Goal: Information Seeking & Learning: Learn about a topic

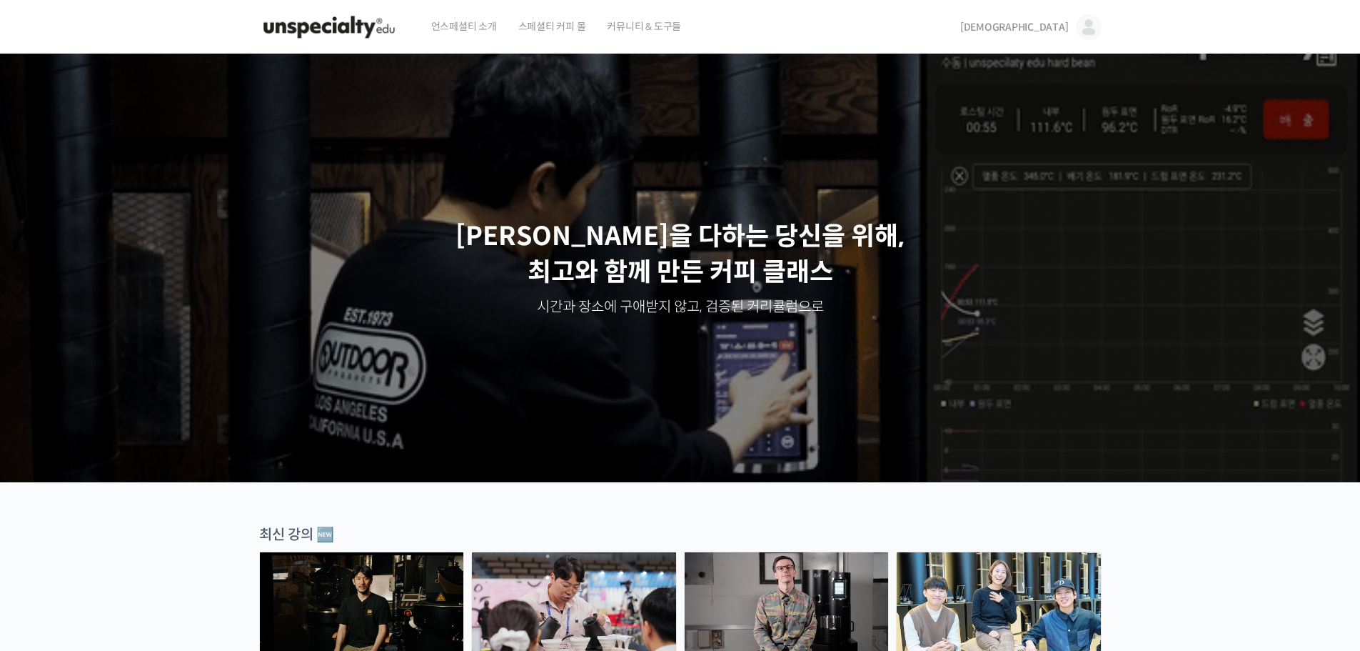
click at [1063, 30] on span "[DEMOGRAPHIC_DATA]" at bounding box center [1014, 27] width 109 height 13
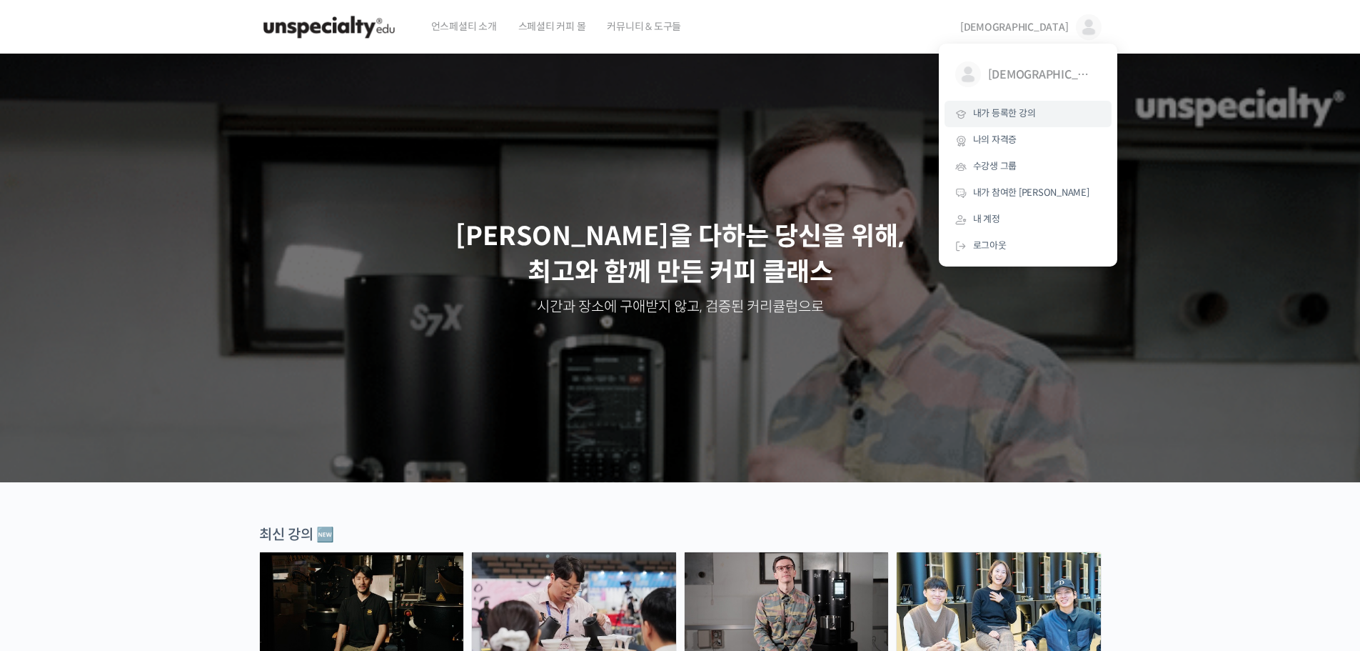
click at [1017, 110] on span "내가 등록한 강의" at bounding box center [1004, 113] width 63 height 12
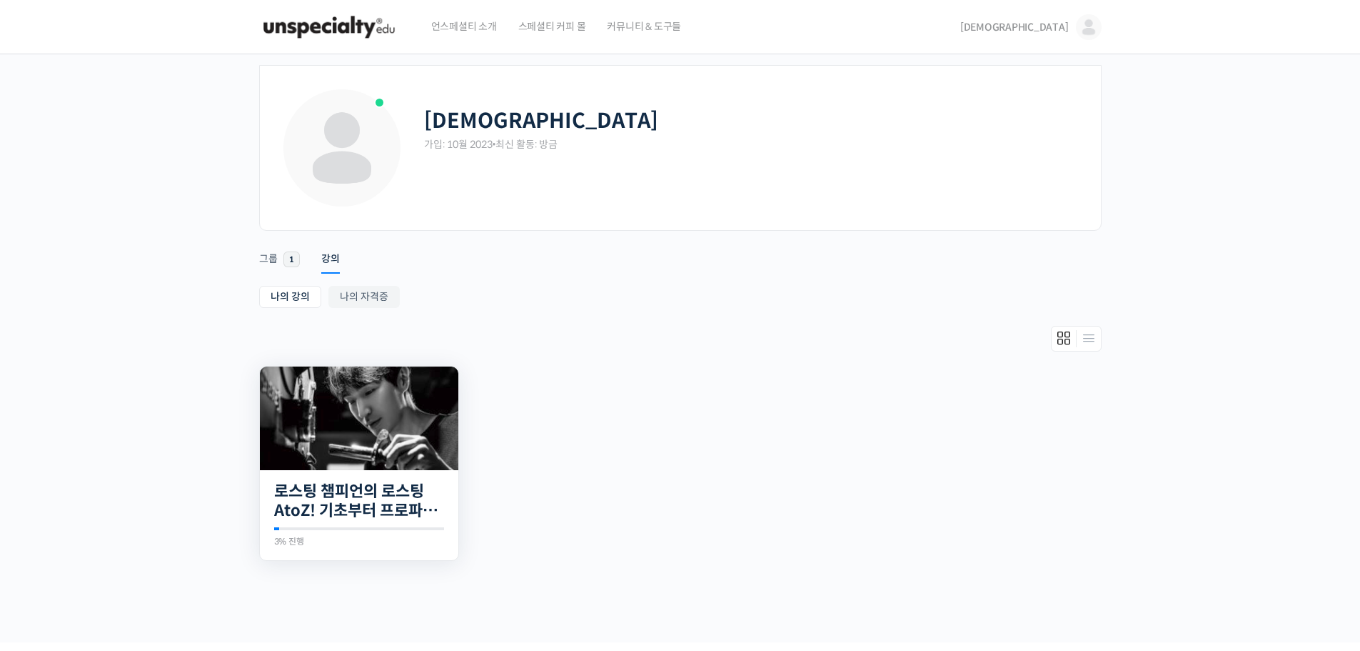
click at [391, 404] on img at bounding box center [359, 418] width 199 height 104
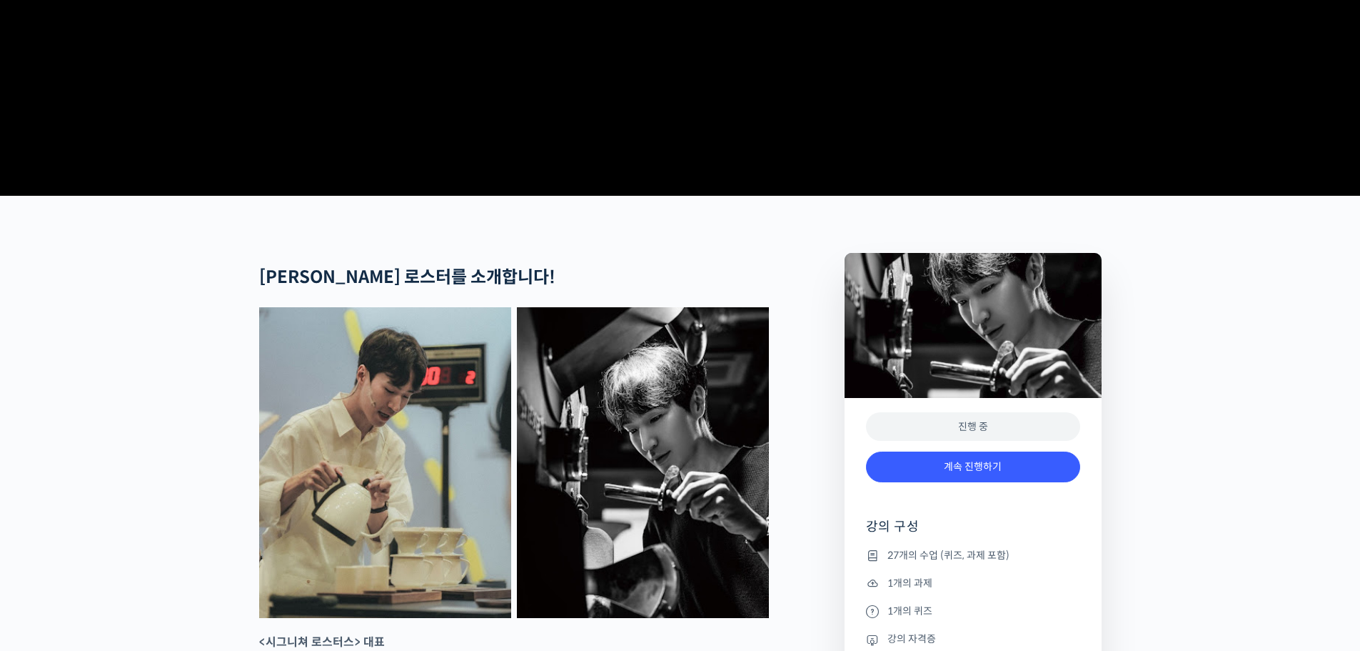
scroll to position [785, 0]
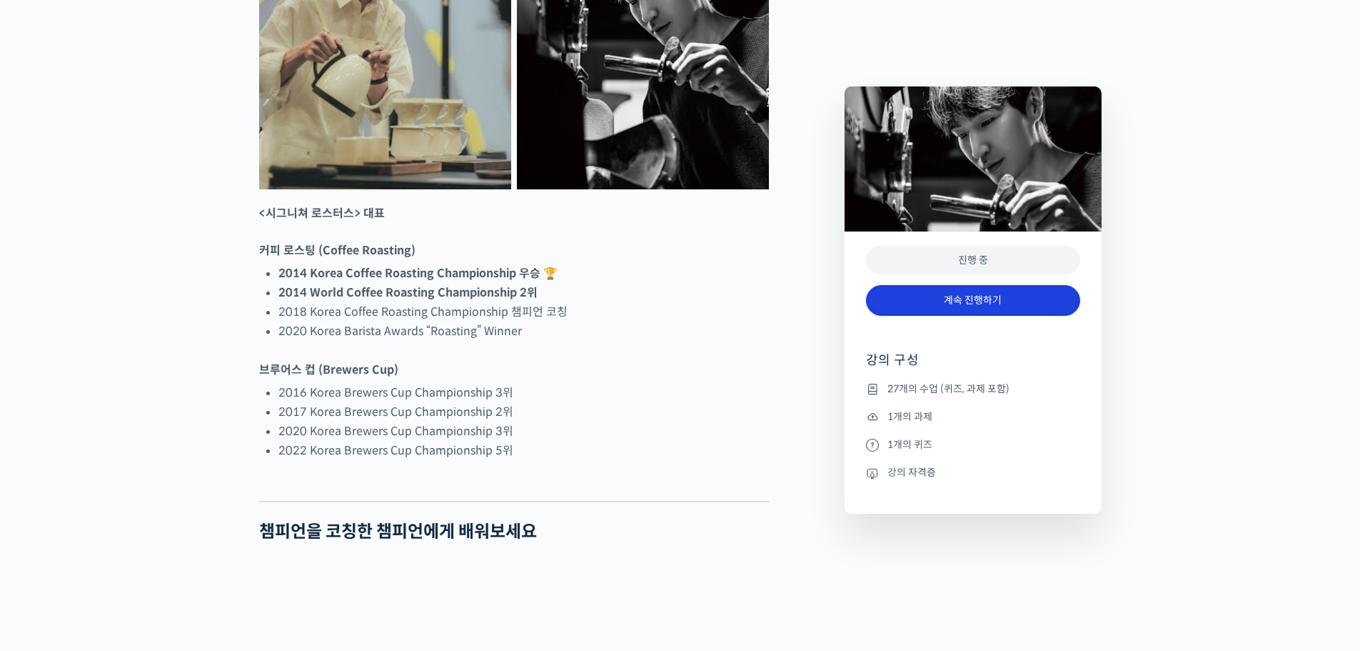
click at [921, 313] on link "계속 진행하기" at bounding box center [973, 300] width 214 height 31
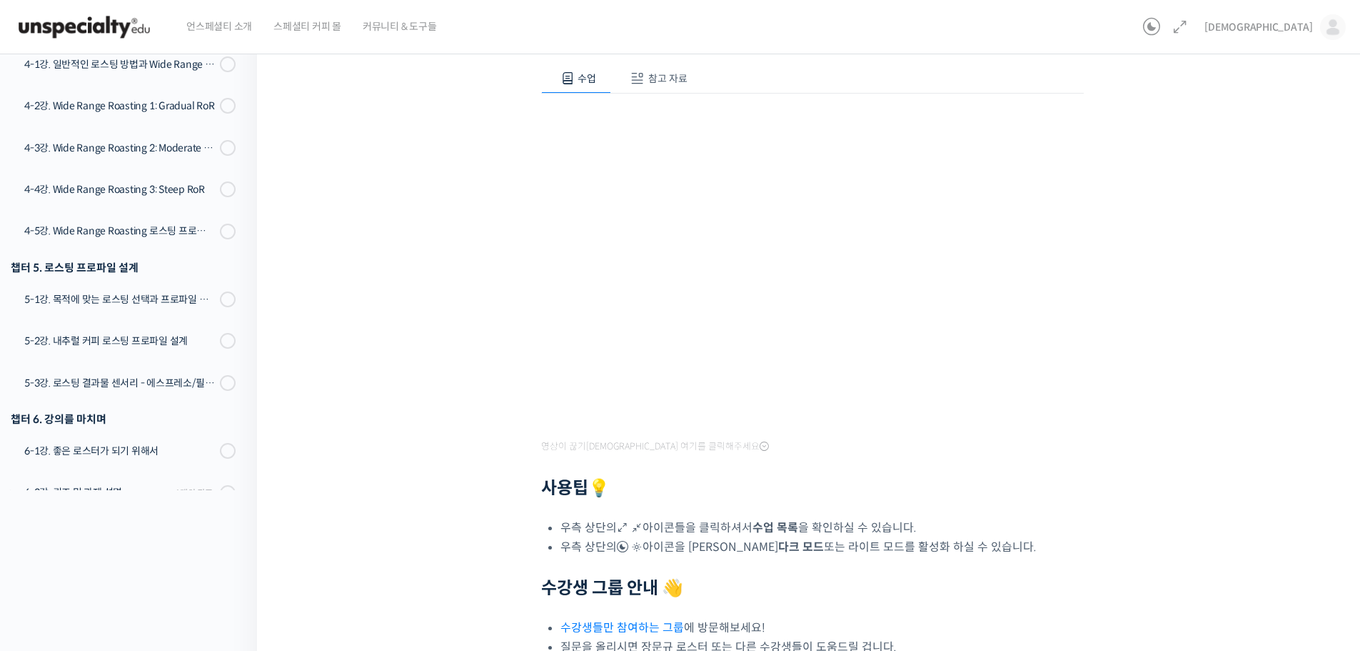
scroll to position [321, 0]
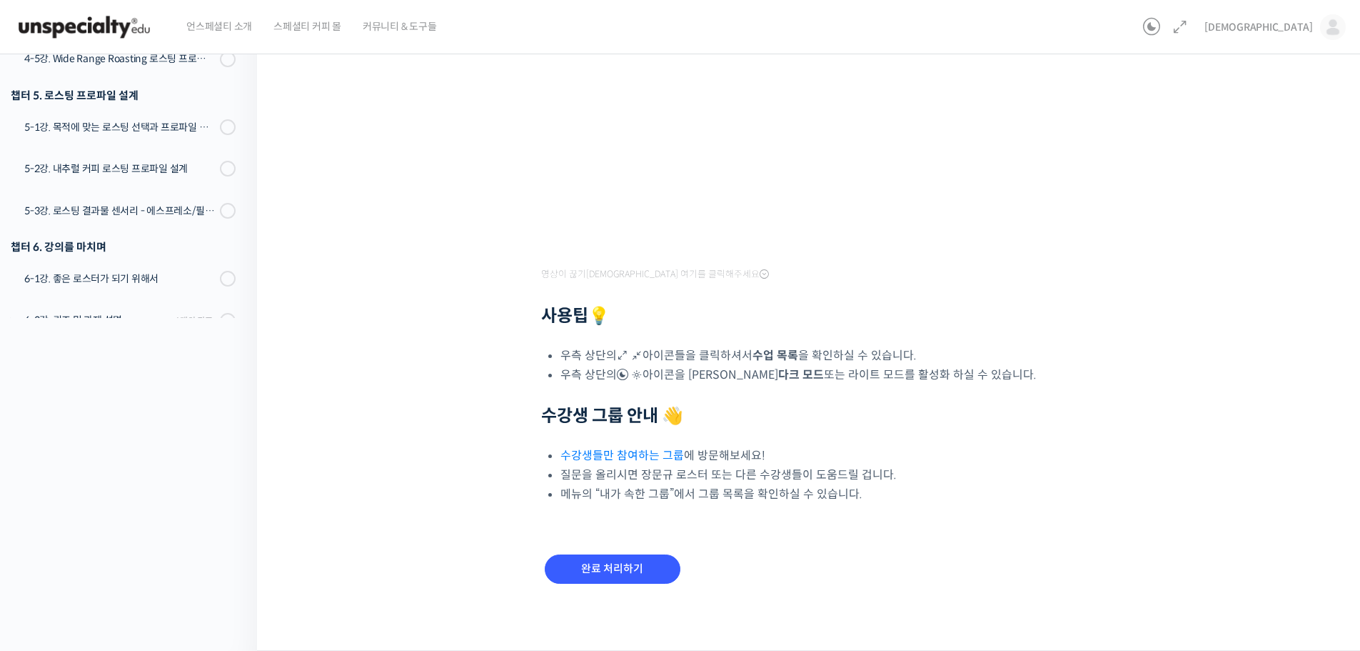
click at [613, 458] on link "수강생들만 참여하는 그룹" at bounding box center [623, 455] width 124 height 15
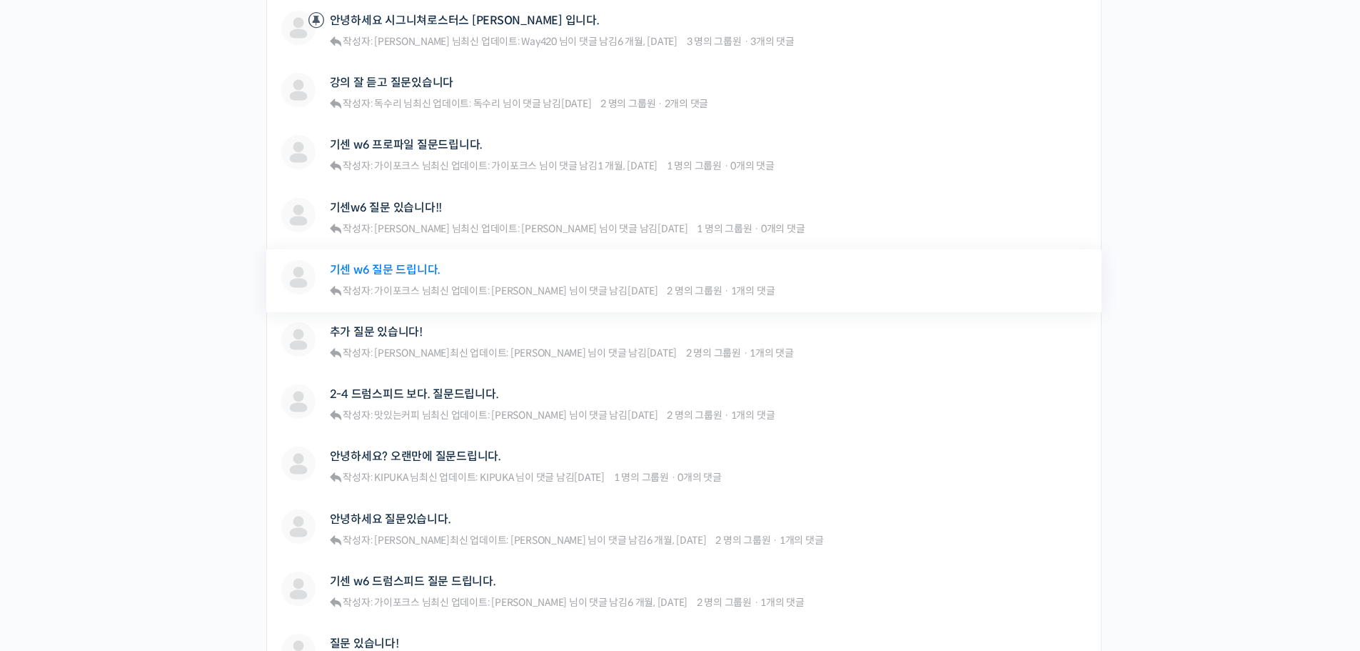
scroll to position [428, 0]
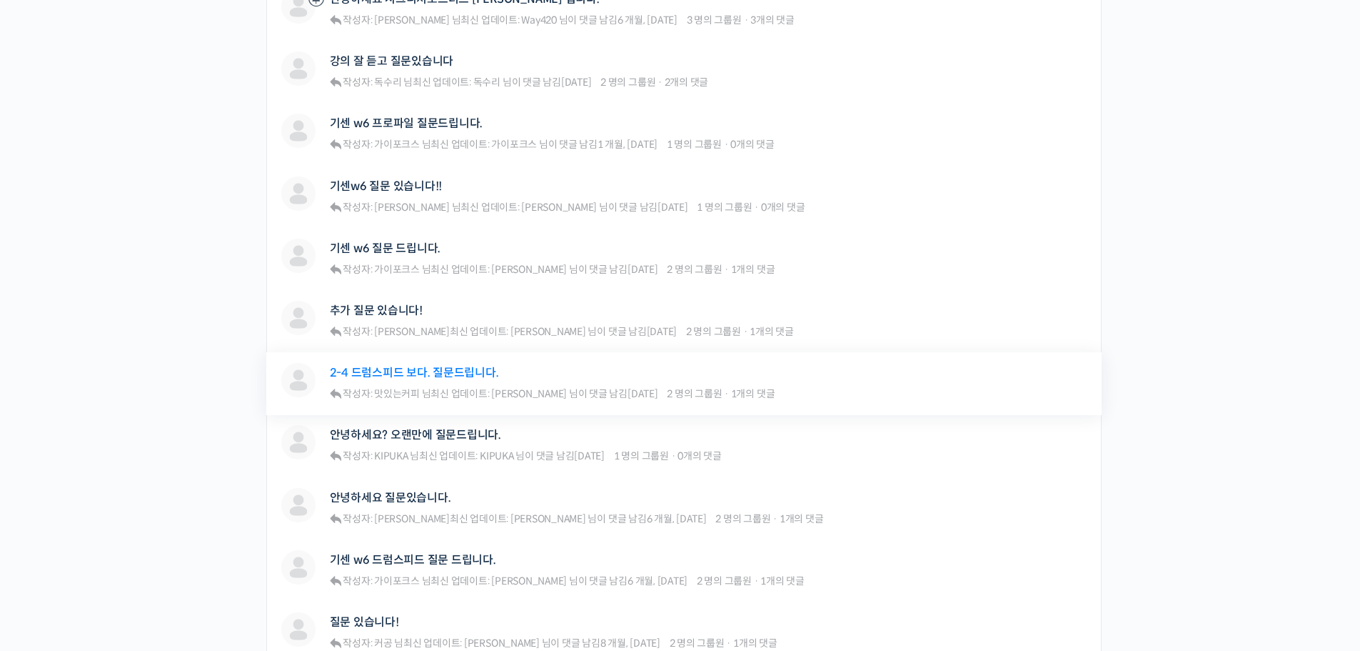
click at [453, 371] on link "2-4 드럼스피드 보다. 질문드립니다." at bounding box center [414, 373] width 169 height 14
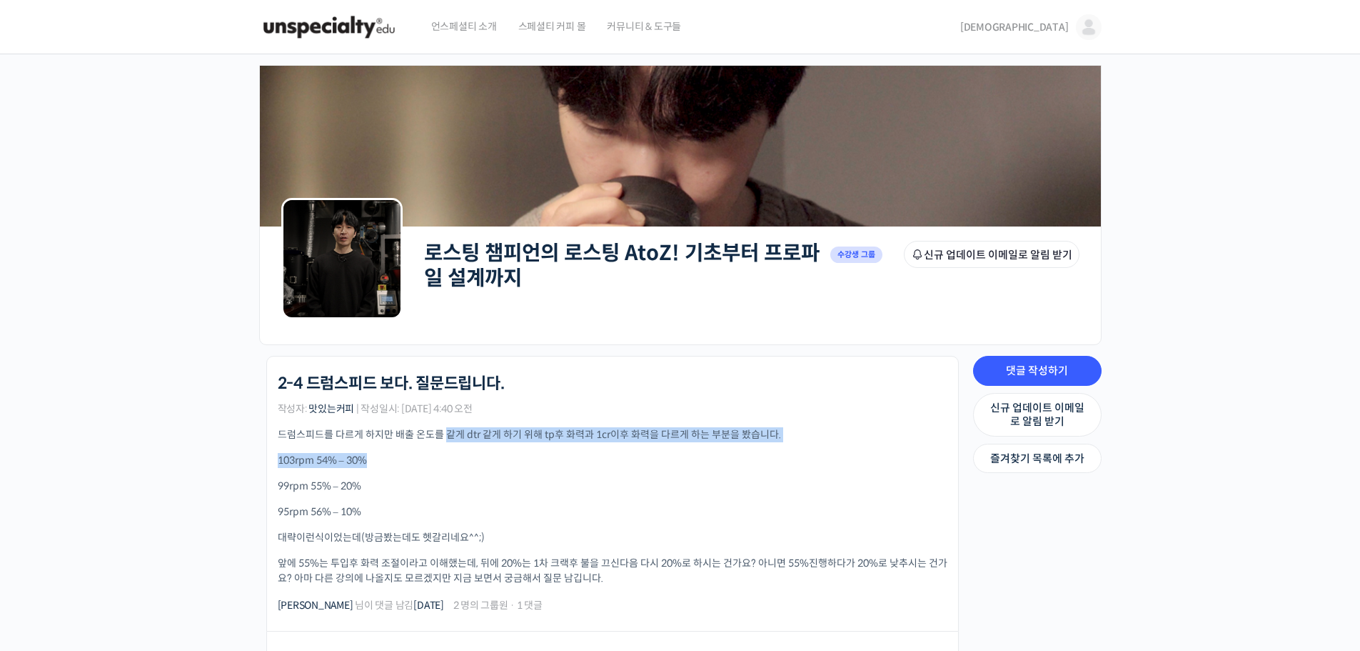
drag, startPoint x: 448, startPoint y: 436, endPoint x: 448, endPoint y: 468, distance: 32.8
click at [448, 468] on div "드럼스피드를 다르게 하지만 배출 온도를 같게 dtr 같게 하기 위해 tp후 화력과 1cr이후 화력을 다르게 하는 부분을 봤습니다. 103rpm…" at bounding box center [613, 506] width 670 height 159
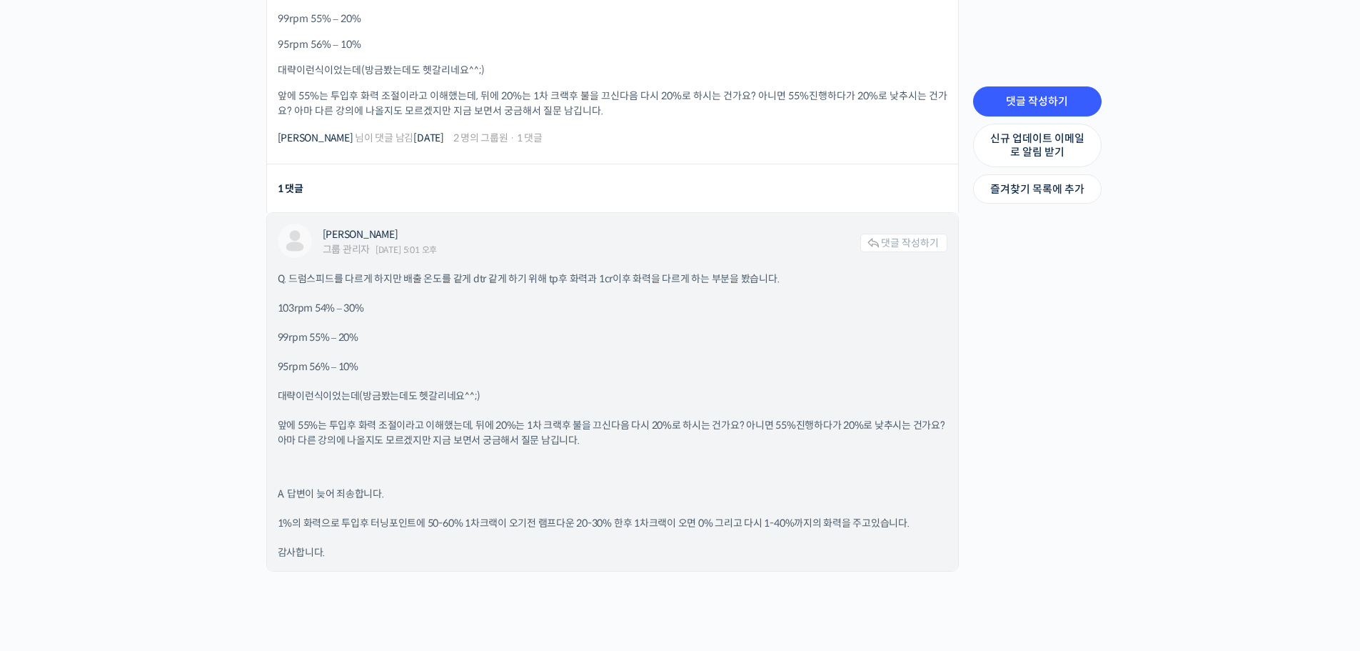
scroll to position [500, 0]
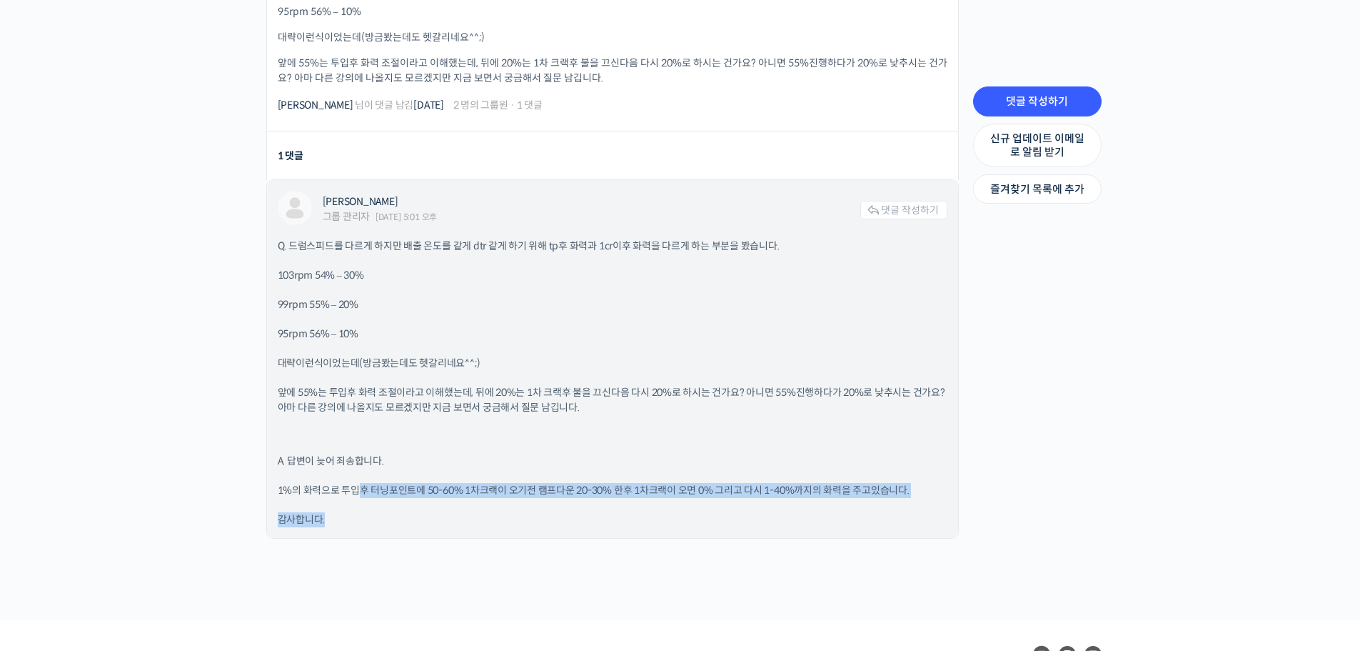
drag, startPoint x: 362, startPoint y: 496, endPoint x: 356, endPoint y: 525, distance: 29.1
click at [356, 525] on div "Q. 드럼스피드를 다르게 하지만 배출 온도를 같게 dtr 같게 하기 위해 tp후 화력과 1cr이후 화력을 다르게 하는 부분을 봤습니다. 103…" at bounding box center [613, 383] width 670 height 288
click at [356, 525] on p "감사합니다." at bounding box center [613, 519] width 670 height 15
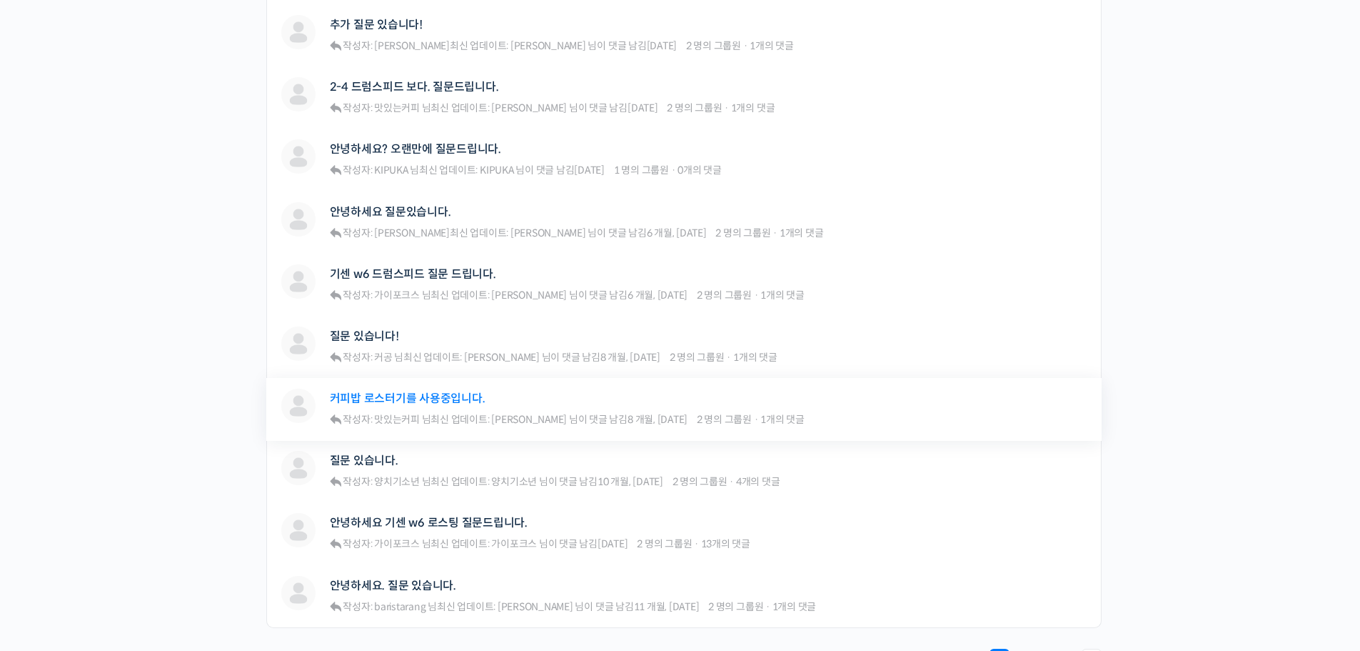
scroll to position [785, 0]
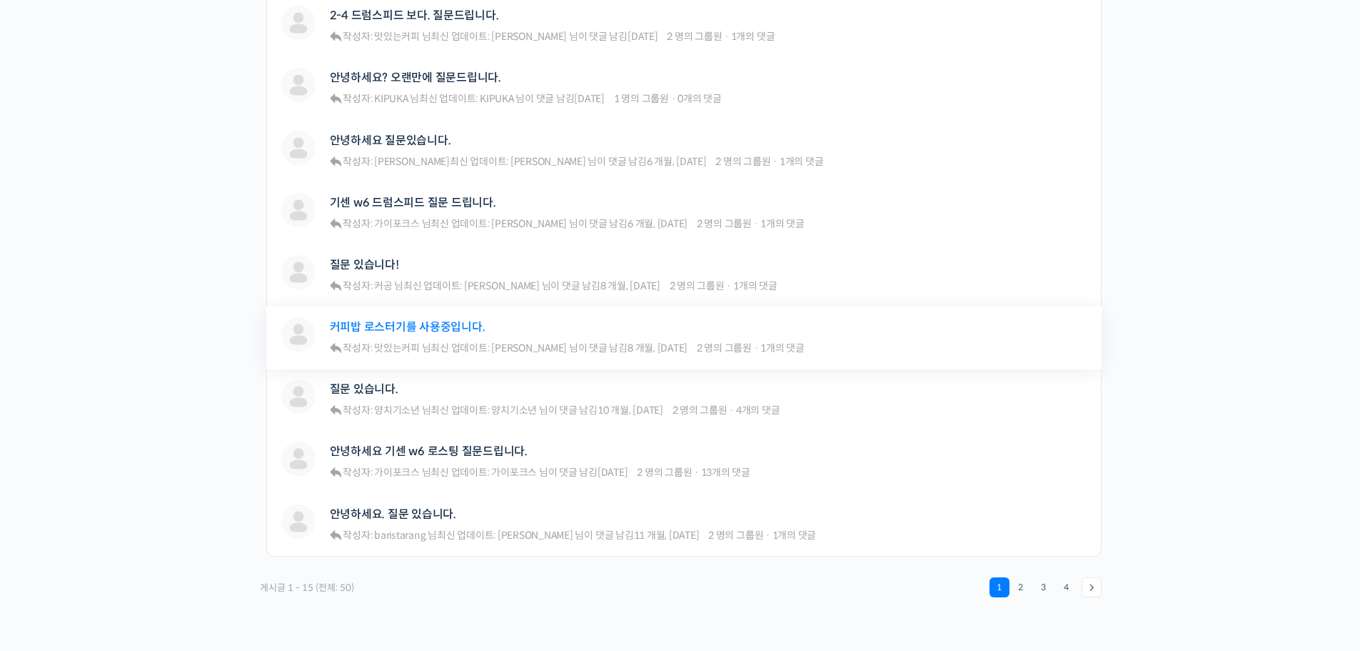
click at [396, 326] on link "커피밥 로스터기를 사용중입니다." at bounding box center [408, 327] width 156 height 14
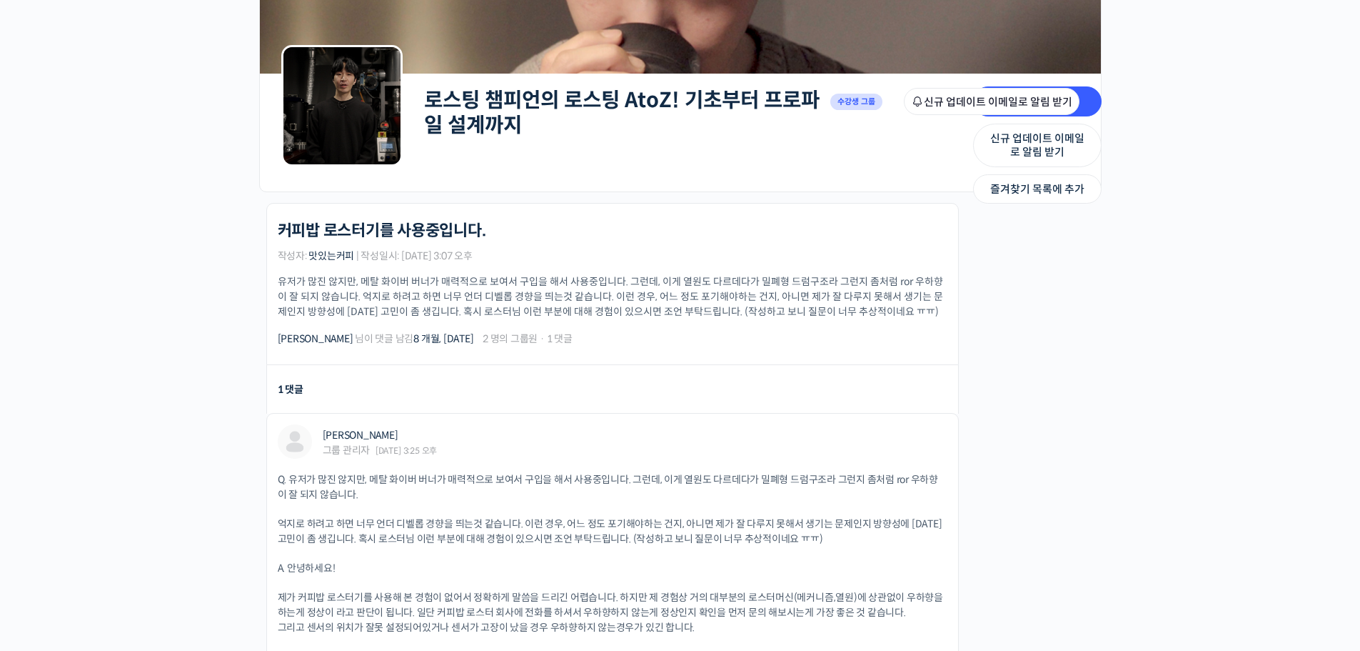
scroll to position [357, 0]
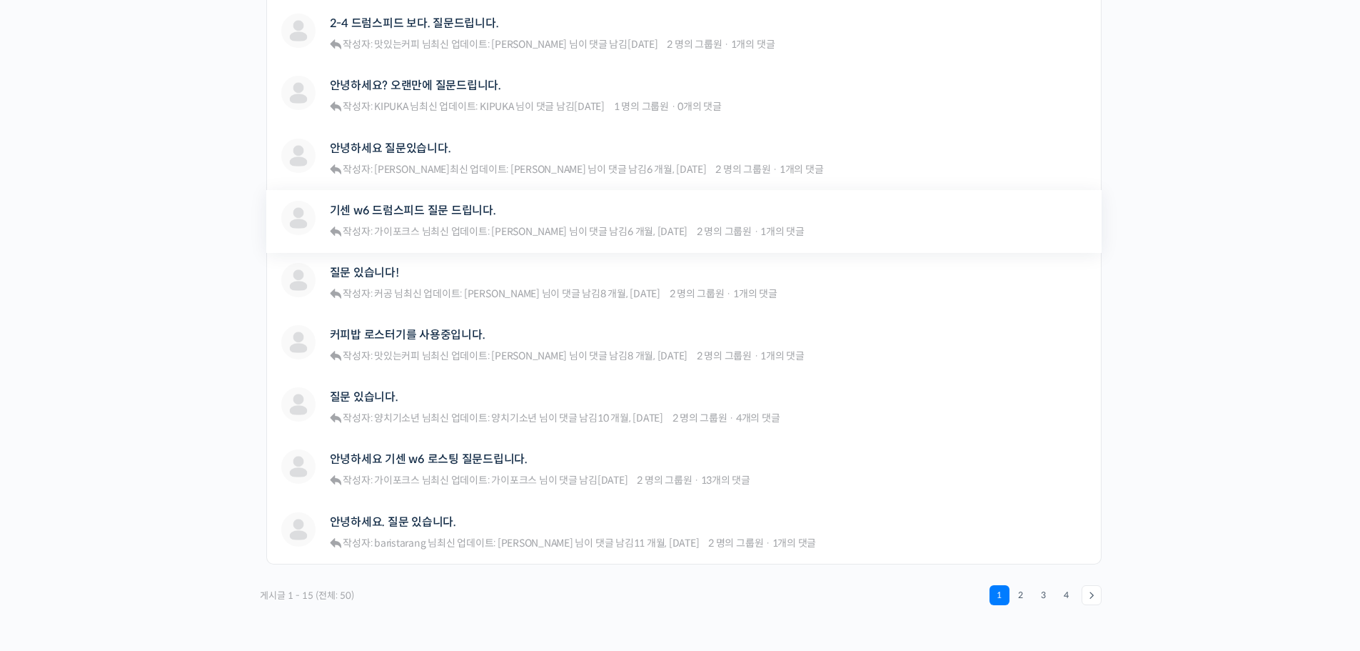
scroll to position [928, 0]
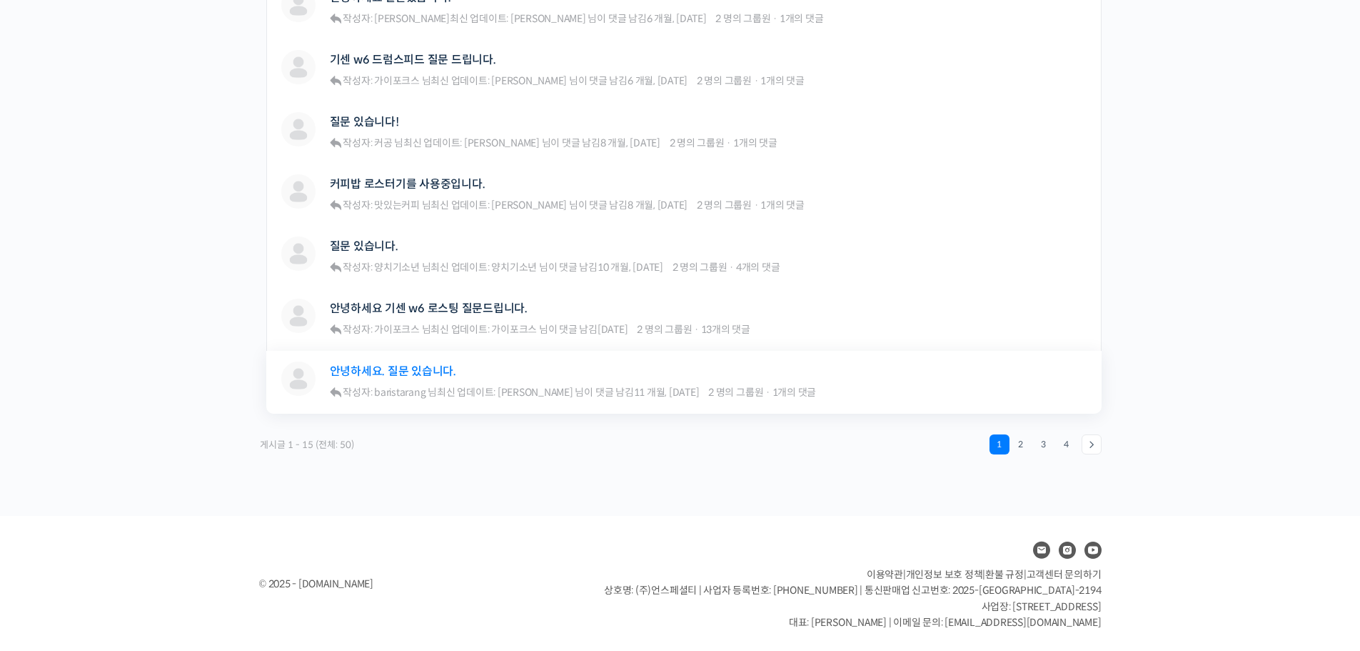
click at [419, 377] on link "안녕하세요. 질문 있습니다." at bounding box center [393, 371] width 126 height 14
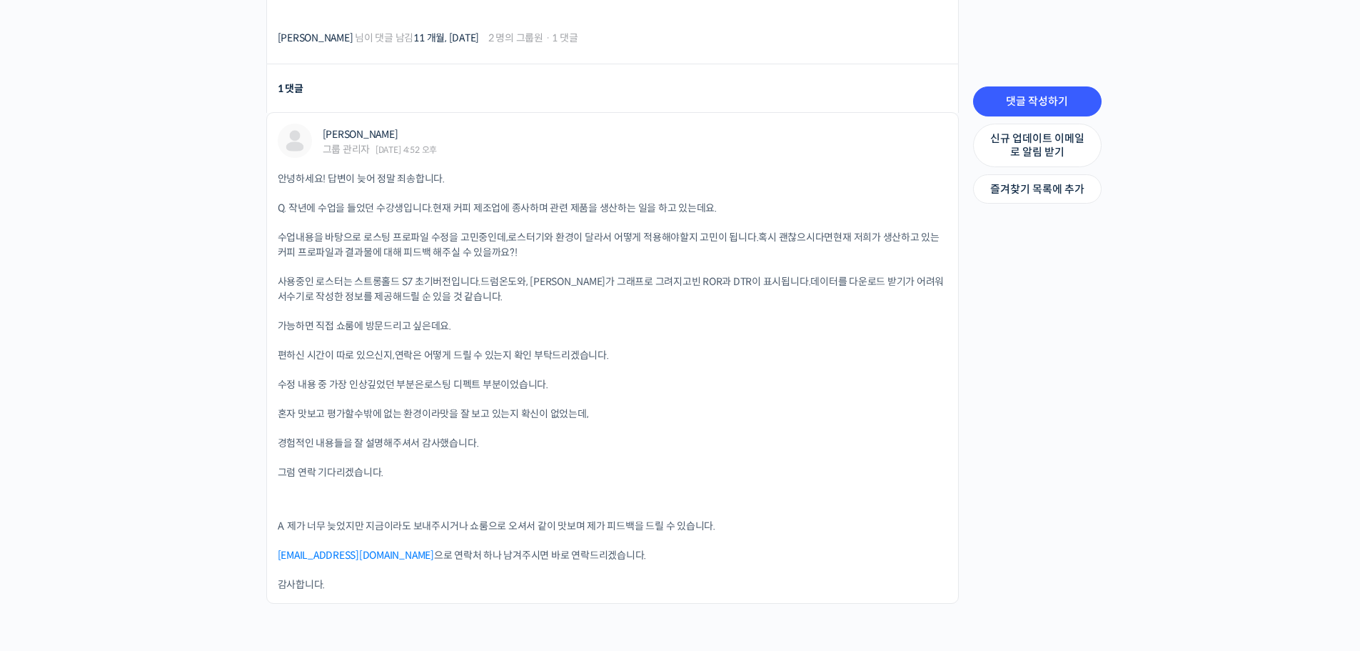
scroll to position [1000, 0]
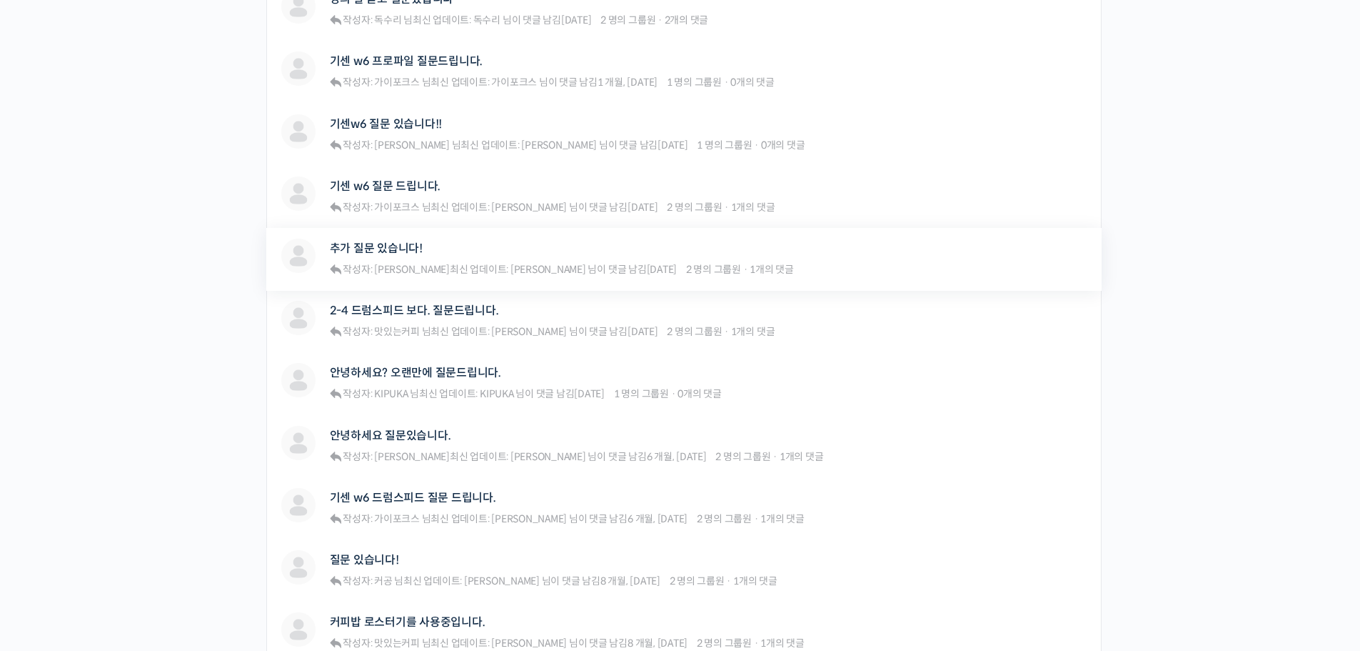
scroll to position [428, 0]
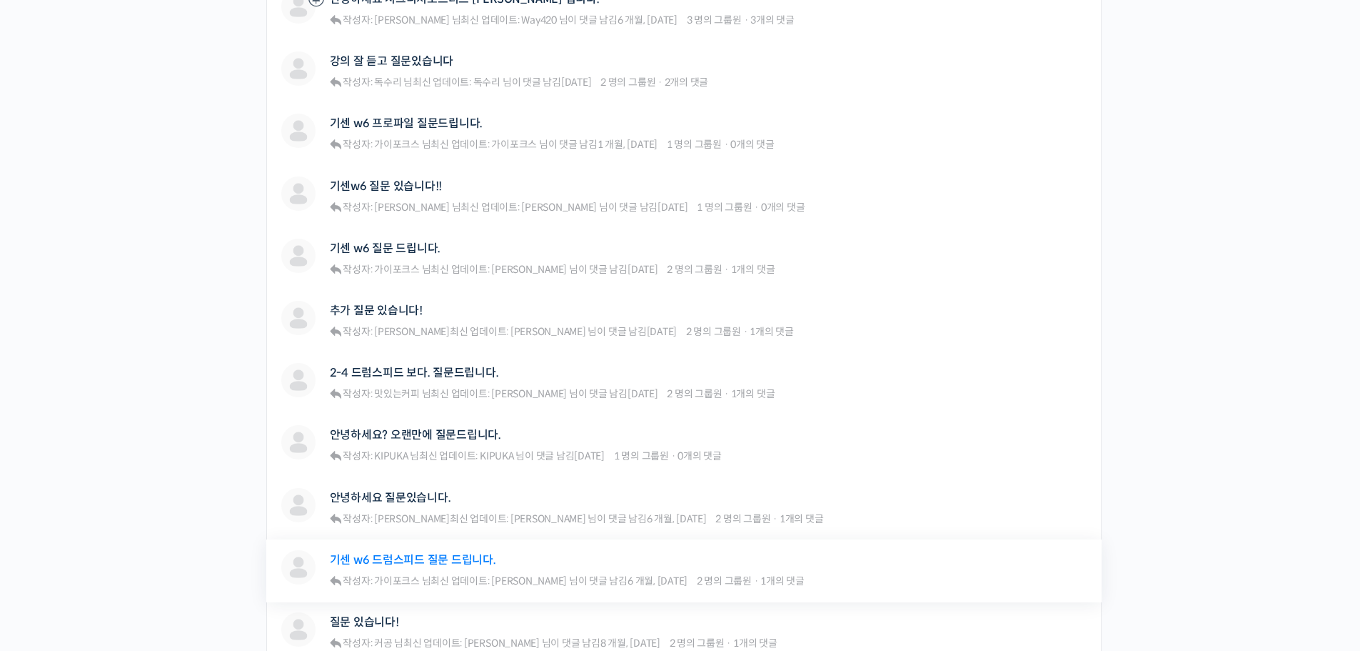
click at [383, 563] on link "기센 w6 드럼스피드 질문 드립니다." at bounding box center [413, 560] width 166 height 14
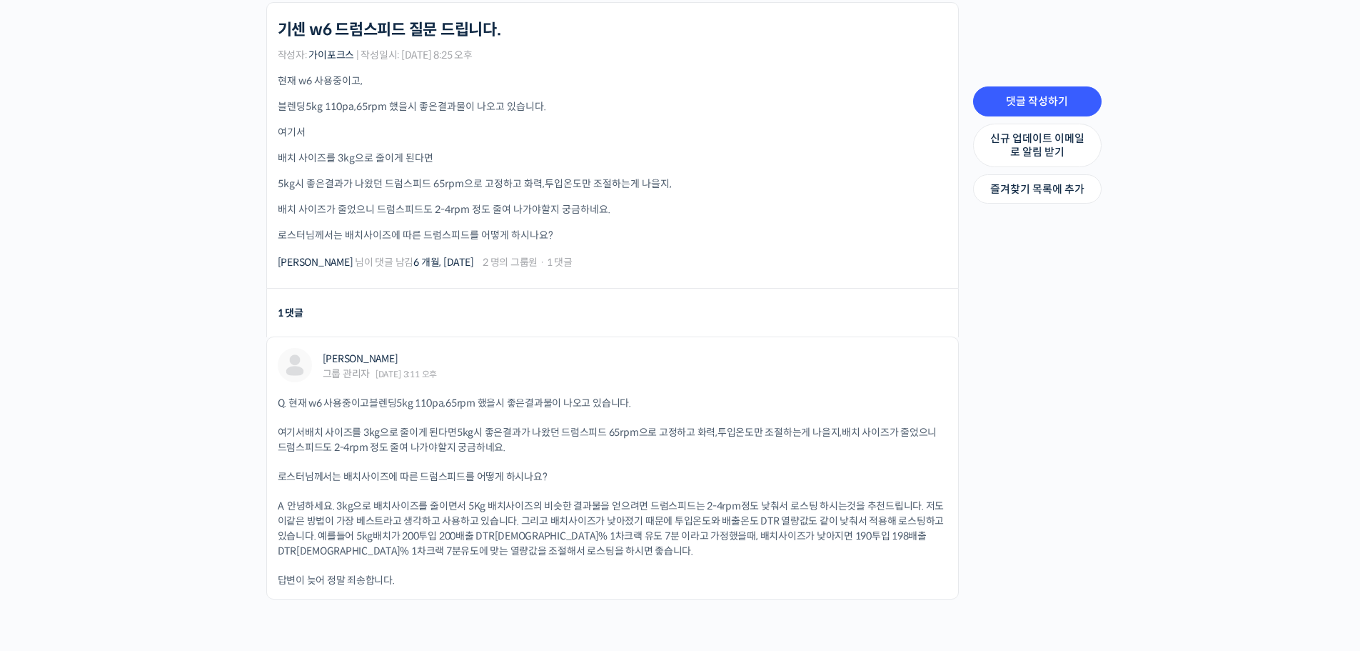
scroll to position [357, 0]
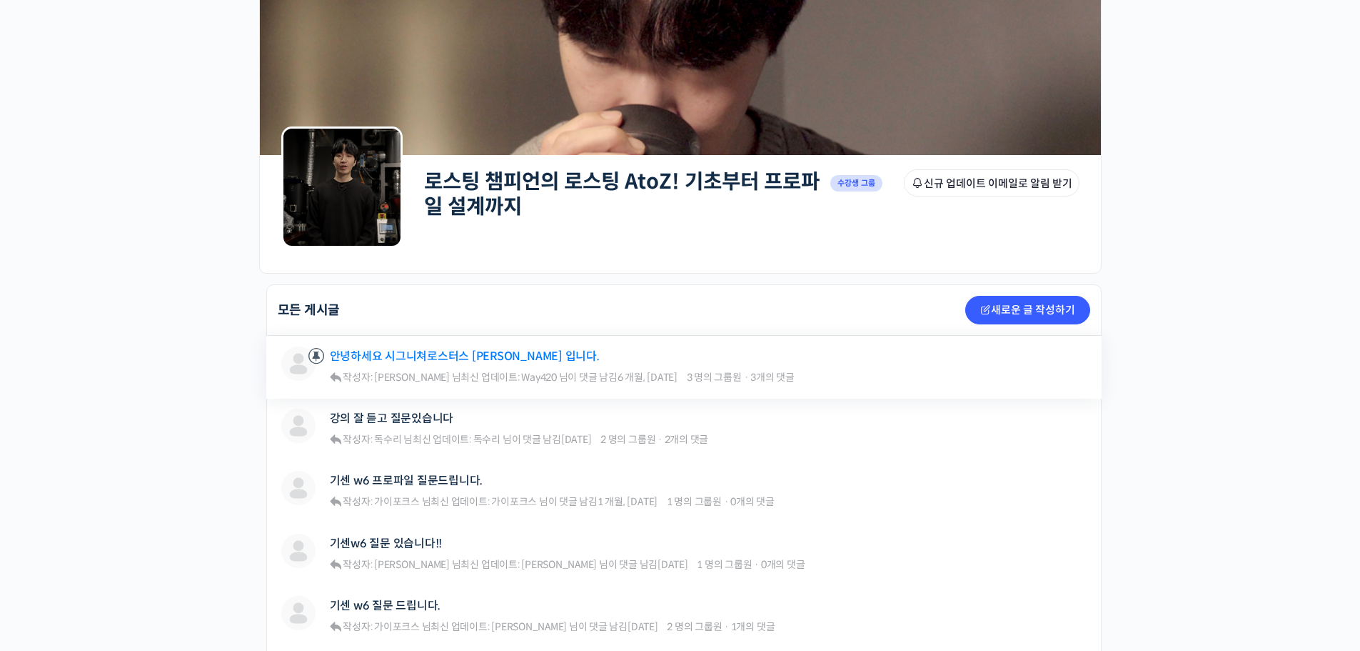
click at [400, 362] on link "안녕하세요 시그니쳐로스터스 [PERSON_NAME] 입니다." at bounding box center [465, 356] width 270 height 14
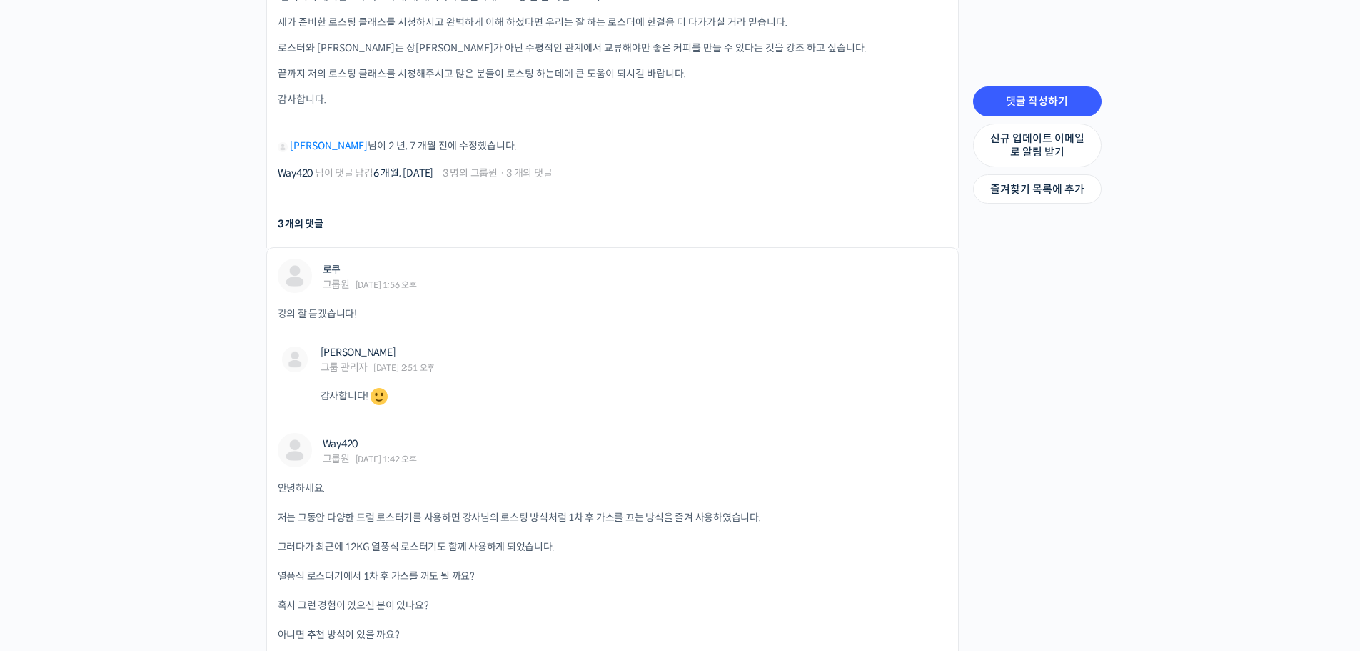
scroll to position [714, 0]
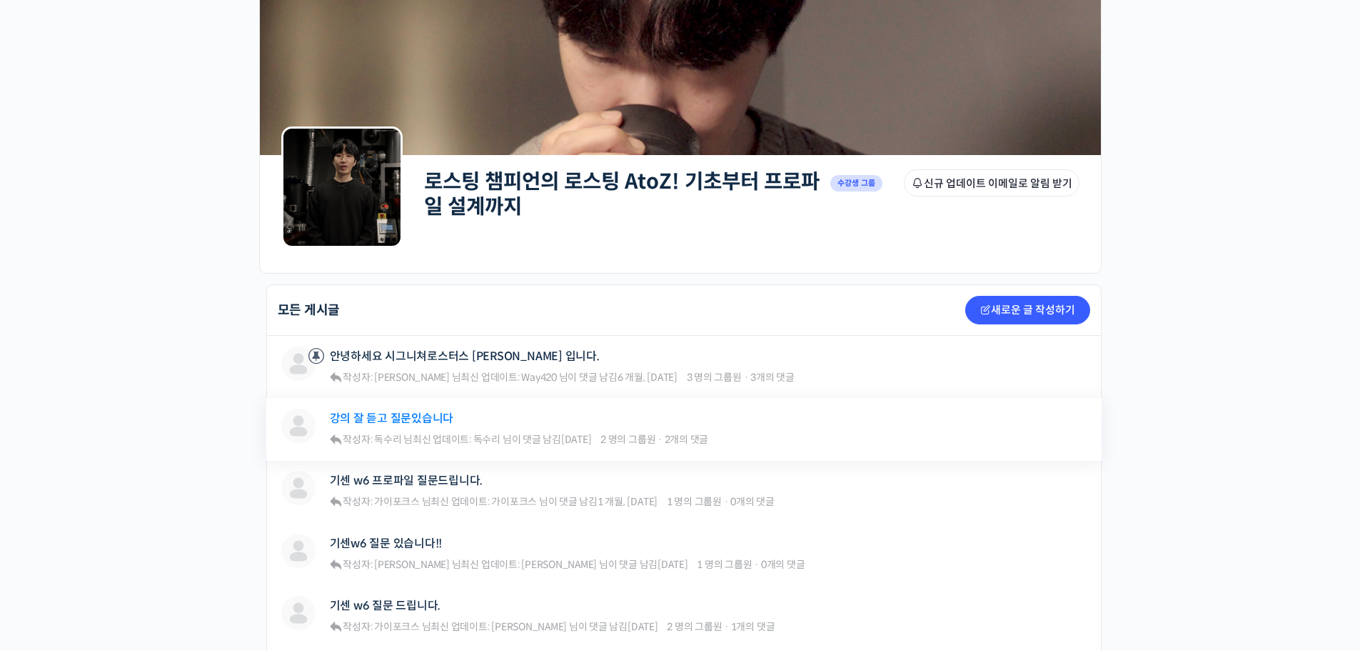
click at [428, 421] on link "강의 잘 듣고 질문있습니다" at bounding box center [392, 418] width 124 height 14
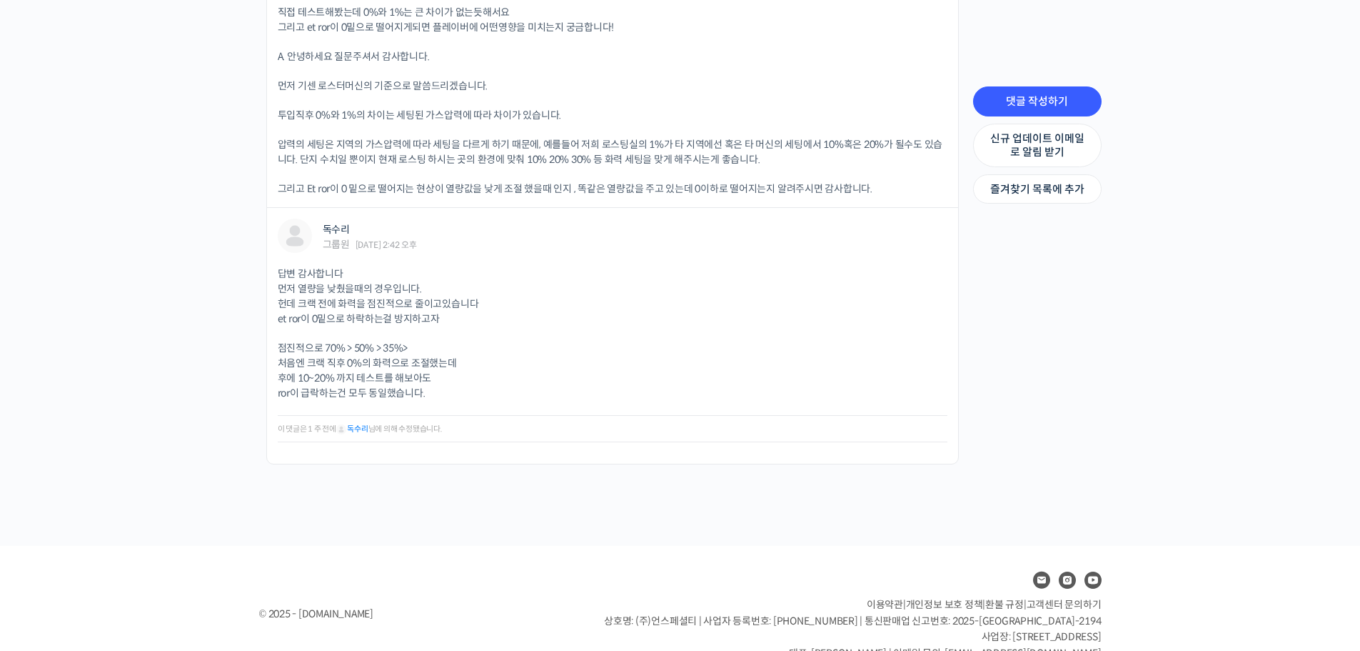
scroll to position [711, 0]
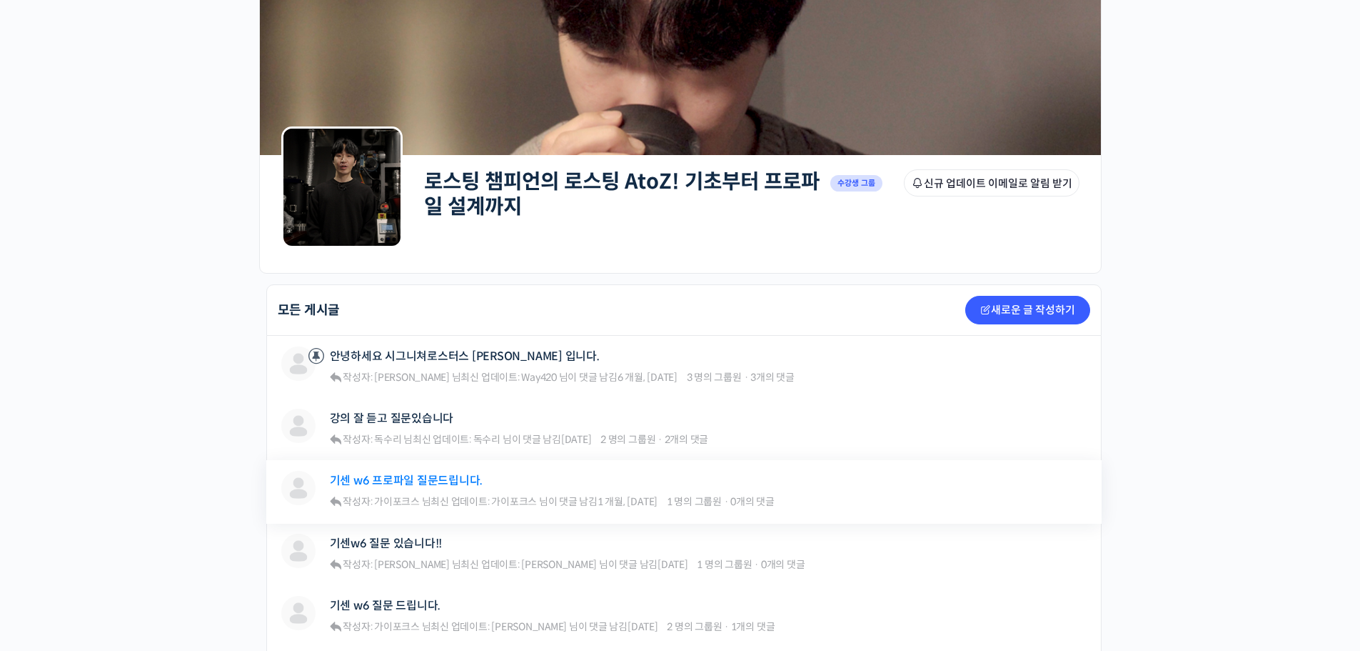
click at [412, 482] on link "기센 w6 프로파일 질문드립니다." at bounding box center [407, 480] width 154 height 14
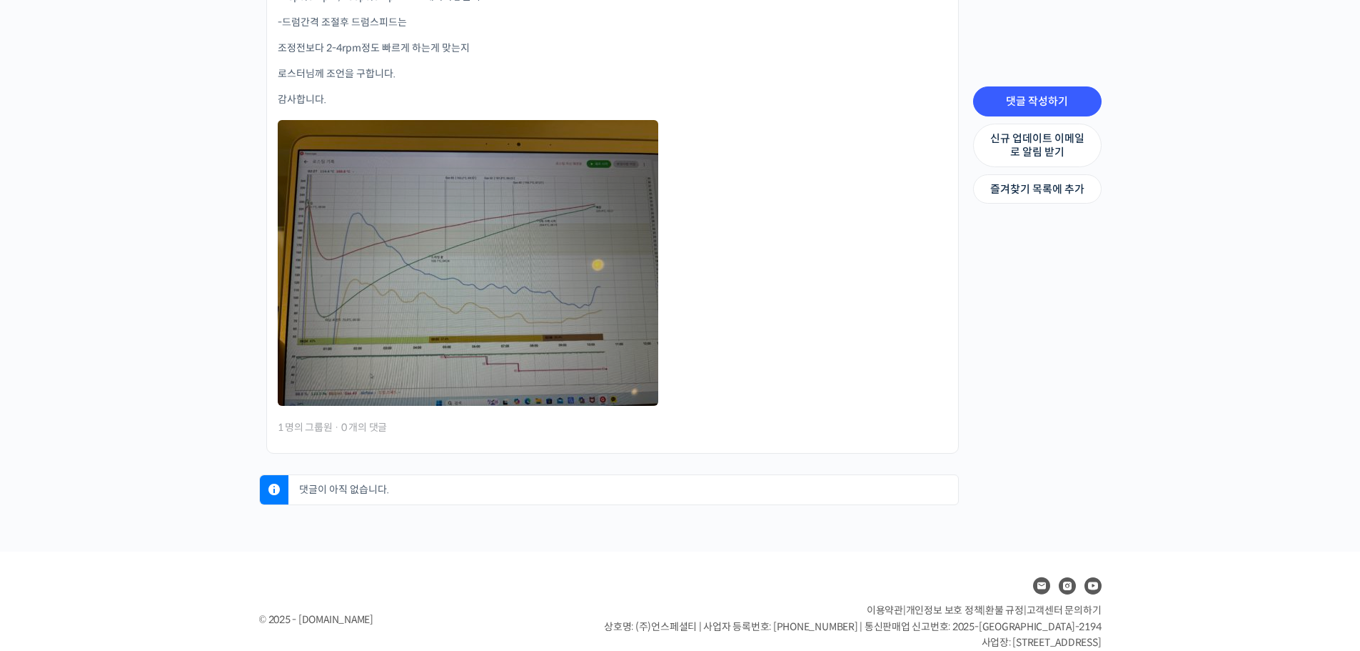
scroll to position [938, 0]
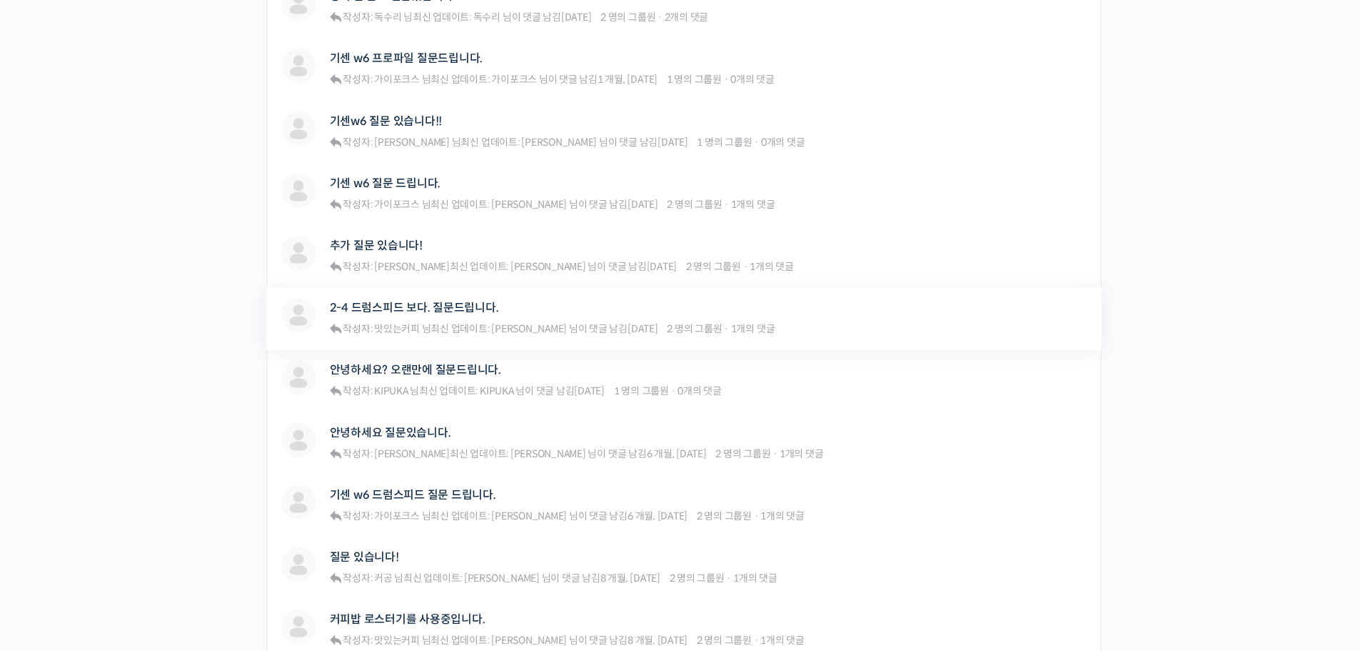
scroll to position [500, 0]
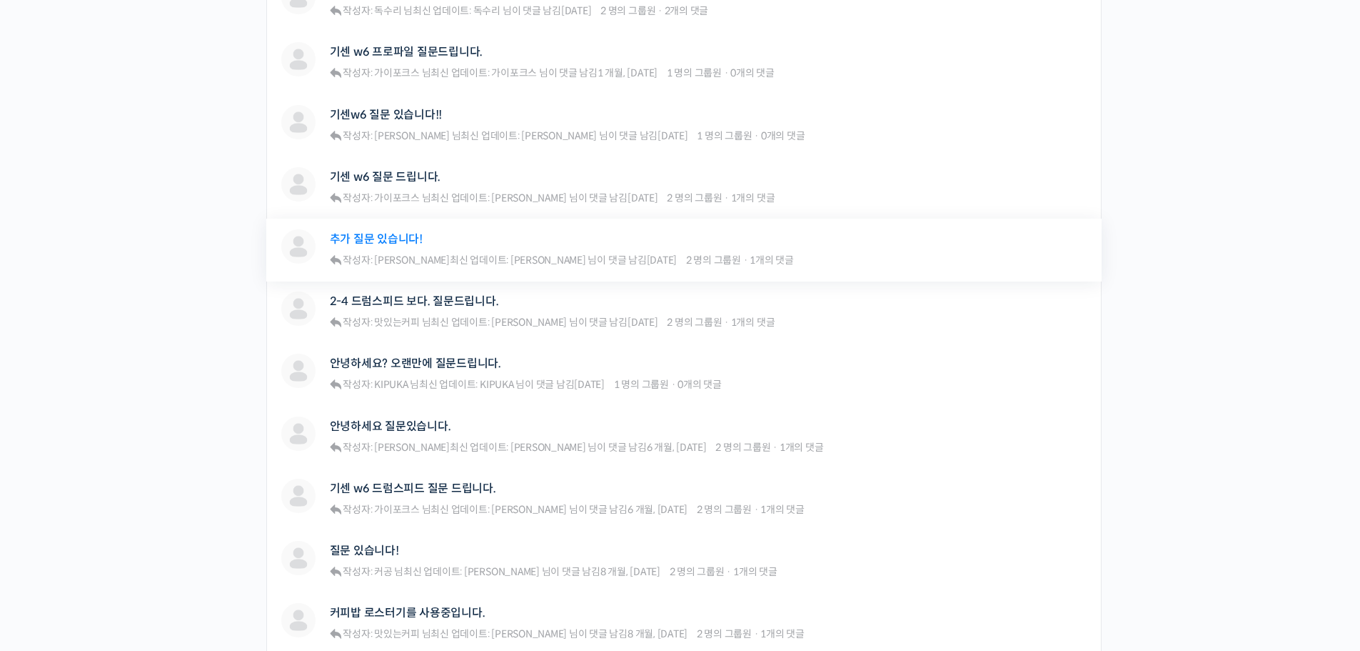
click at [381, 237] on link "추가 질문 있습니다!" at bounding box center [376, 239] width 93 height 14
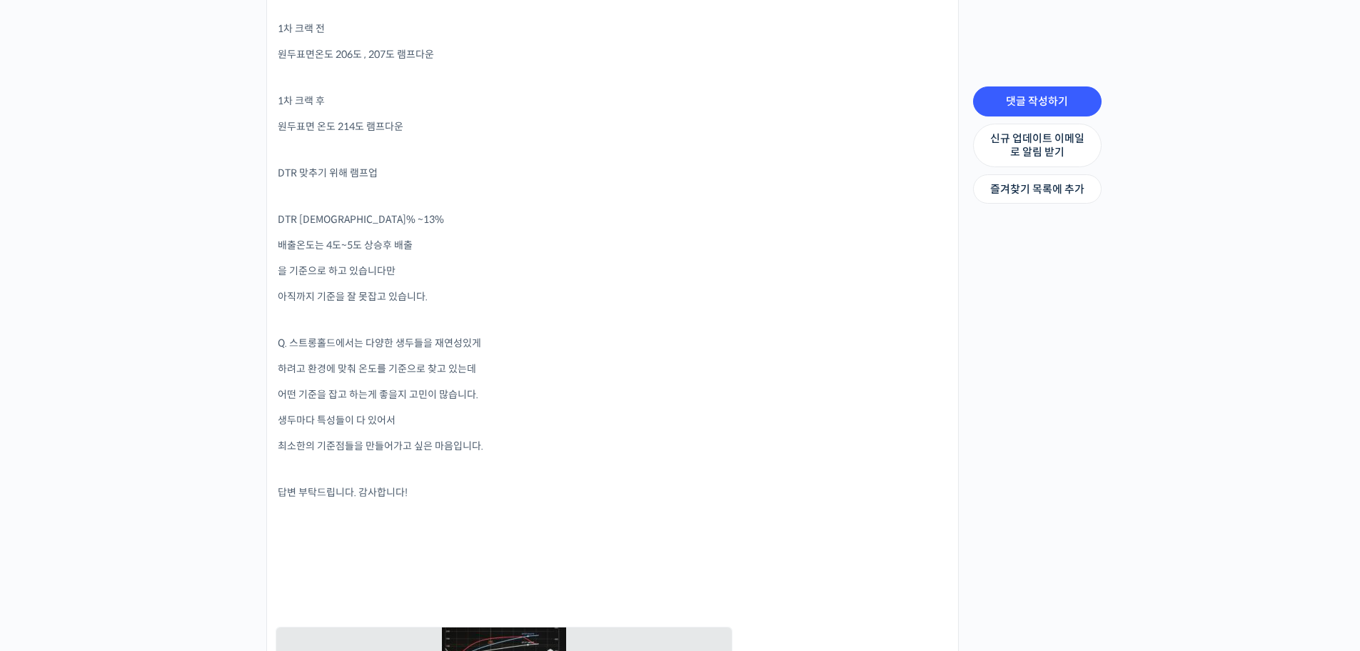
scroll to position [1285, 0]
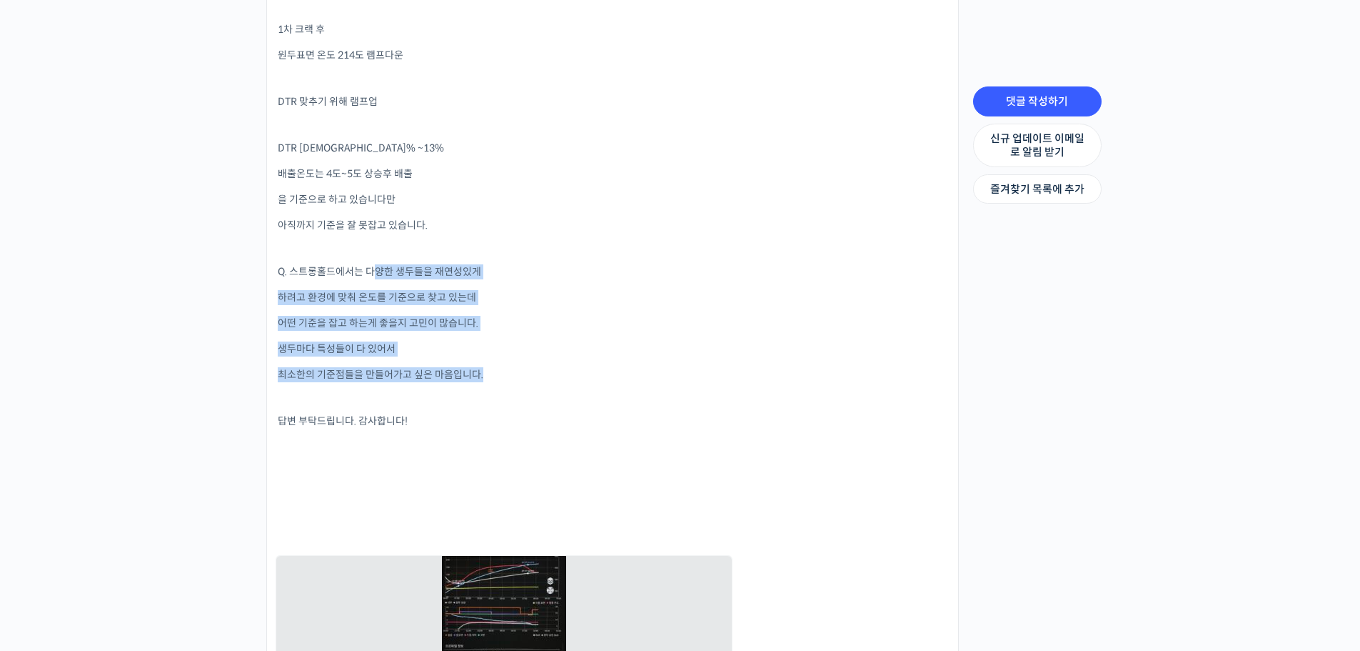
drag, startPoint x: 372, startPoint y: 274, endPoint x: 337, endPoint y: 389, distance: 120.2
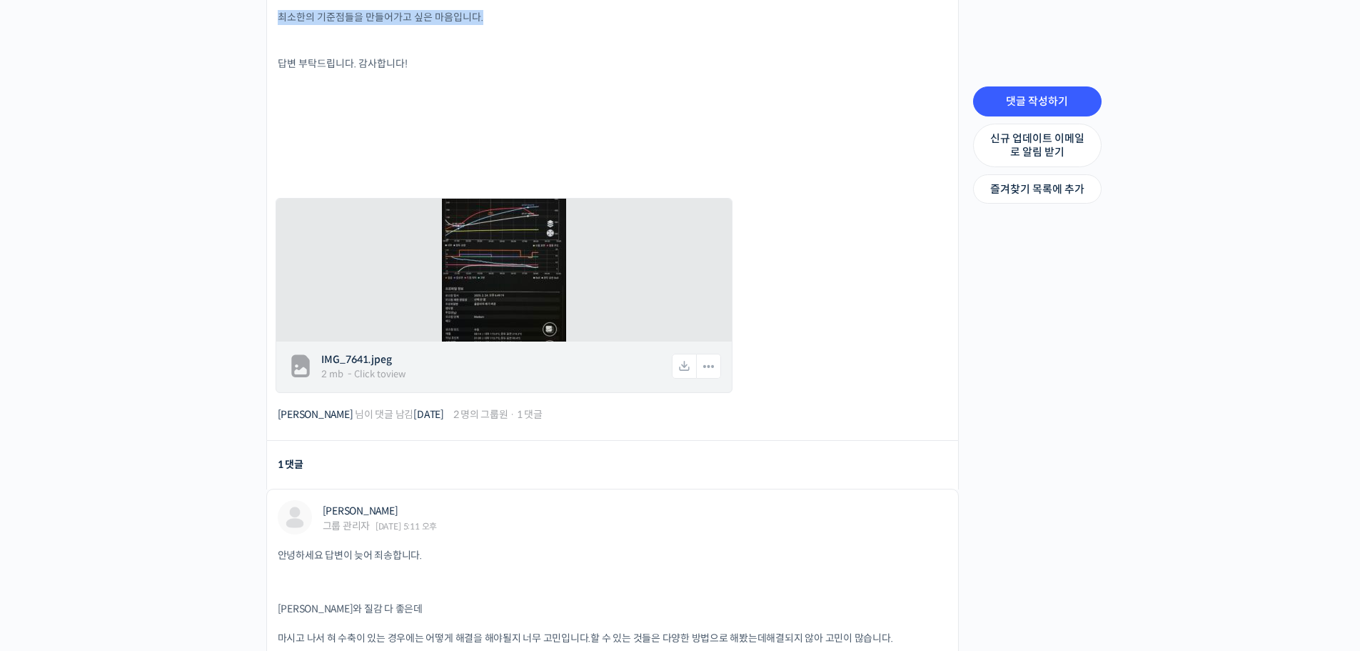
scroll to position [2071, 0]
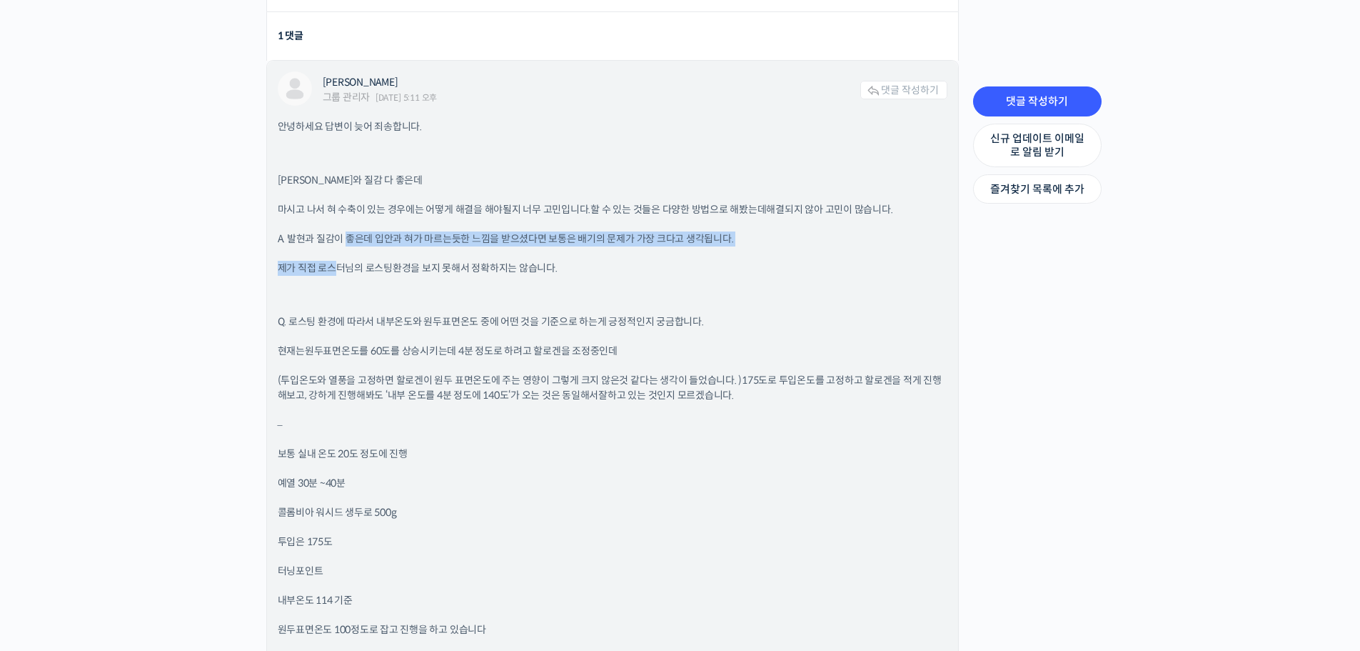
drag, startPoint x: 345, startPoint y: 245, endPoint x: 339, endPoint y: 273, distance: 28.4
click at [339, 273] on div "안녕하세요 답변이 늦어 죄송합니다. Q. 발현도와 질감 다 좋은데 마시고 나서 혀 수축이 있는 경우에는 어떻게 해결을 해야될지 너무 고민입니다…" at bounding box center [613, 612] width 670 height 987
click at [338, 274] on p "제가 직접 로스터님의 로스팅환경을 보지 못해서 정확하지는 않습니다." at bounding box center [613, 268] width 670 height 15
drag, startPoint x: 387, startPoint y: 239, endPoint x: 384, endPoint y: 275, distance: 35.8
click at [384, 275] on div "안녕하세요 답변이 늦어 죄송합니다. Q. 발현도와 질감 다 좋은데 마시고 나서 혀 수축이 있는 경우에는 어떻게 해결을 해야될지 너무 고민입니다…" at bounding box center [613, 612] width 670 height 987
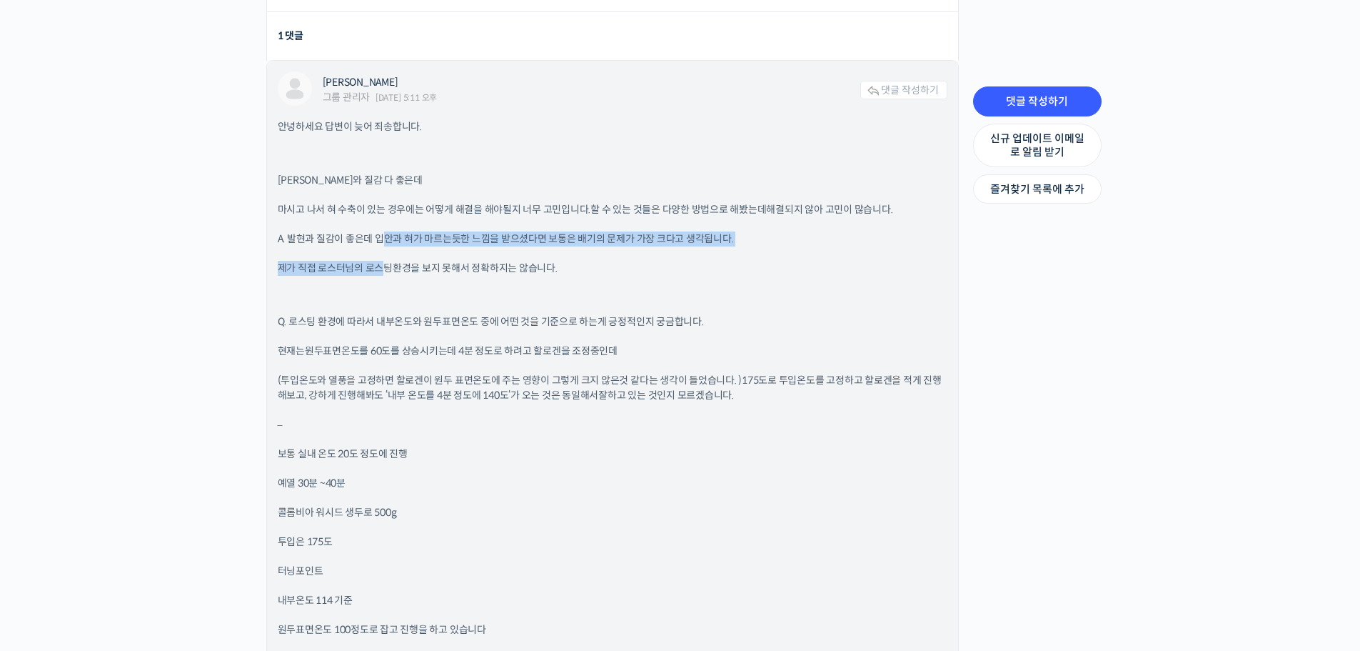
click at [384, 275] on p "제가 직접 로스터님의 로스팅환경을 보지 못해서 정확하지는 않습니다." at bounding box center [613, 268] width 670 height 15
drag, startPoint x: 395, startPoint y: 230, endPoint x: 386, endPoint y: 275, distance: 45.8
click at [386, 275] on div "안녕하세요 답변이 늦어 죄송합니다. Q. 발현도와 질감 다 좋은데 마시고 나서 혀 수축이 있는 경우에는 어떻게 해결을 해야될지 너무 고민입니다…" at bounding box center [613, 612] width 670 height 987
click at [386, 275] on p "제가 직접 로스터님의 로스팅환경을 보지 못해서 정확하지는 않습니다." at bounding box center [613, 268] width 670 height 15
drag, startPoint x: 392, startPoint y: 231, endPoint x: 385, endPoint y: 269, distance: 39.2
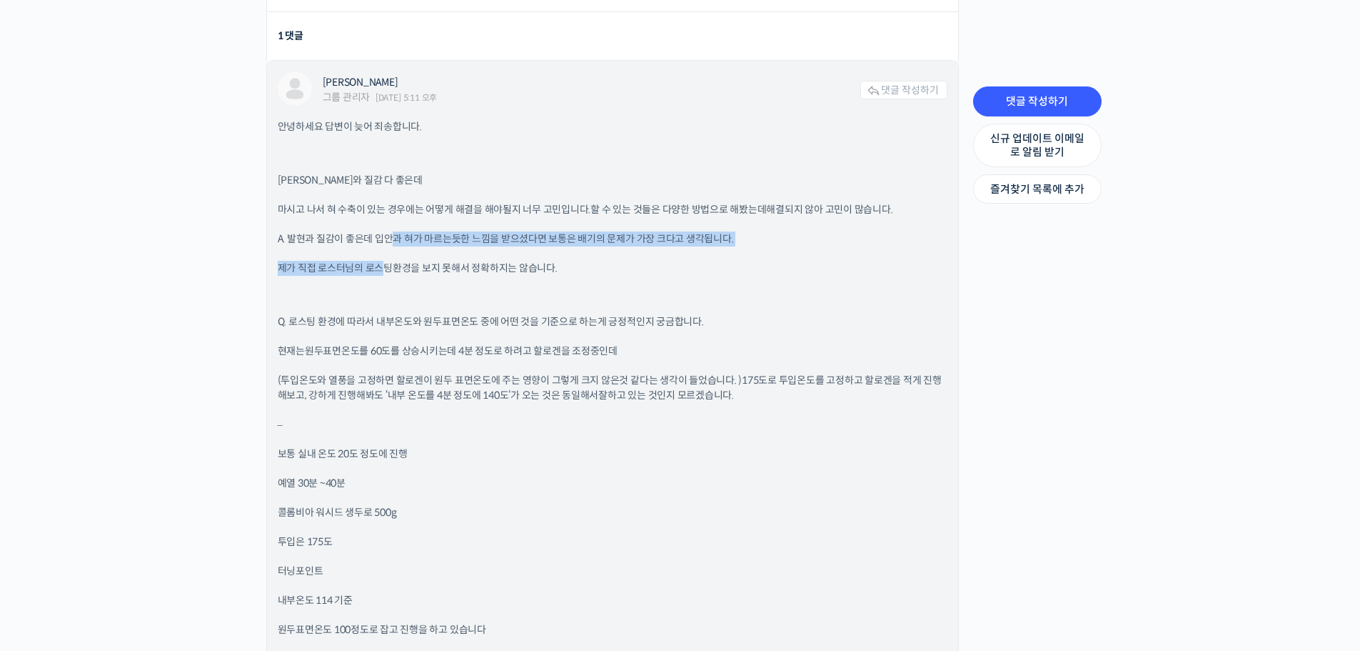
click at [385, 269] on div "안녕하세요 답변이 늦어 죄송합니다. Q. 발현도와 질감 다 좋은데 마시고 나서 혀 수축이 있는 경우에는 어떻게 해결을 해야될지 너무 고민입니다…" at bounding box center [613, 612] width 670 height 987
click at [385, 269] on p "제가 직접 로스터님의 로스팅환경을 보지 못해서 정확하지는 않습니다." at bounding box center [613, 268] width 670 height 15
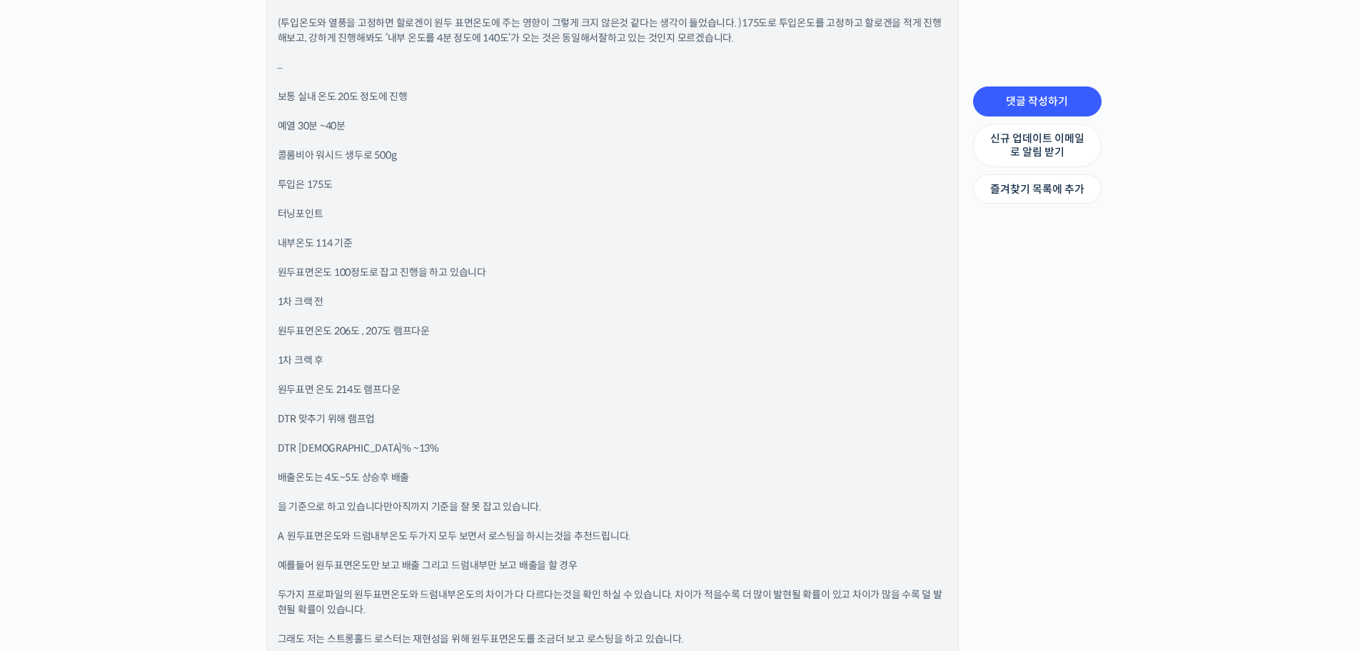
scroll to position [2642, 0]
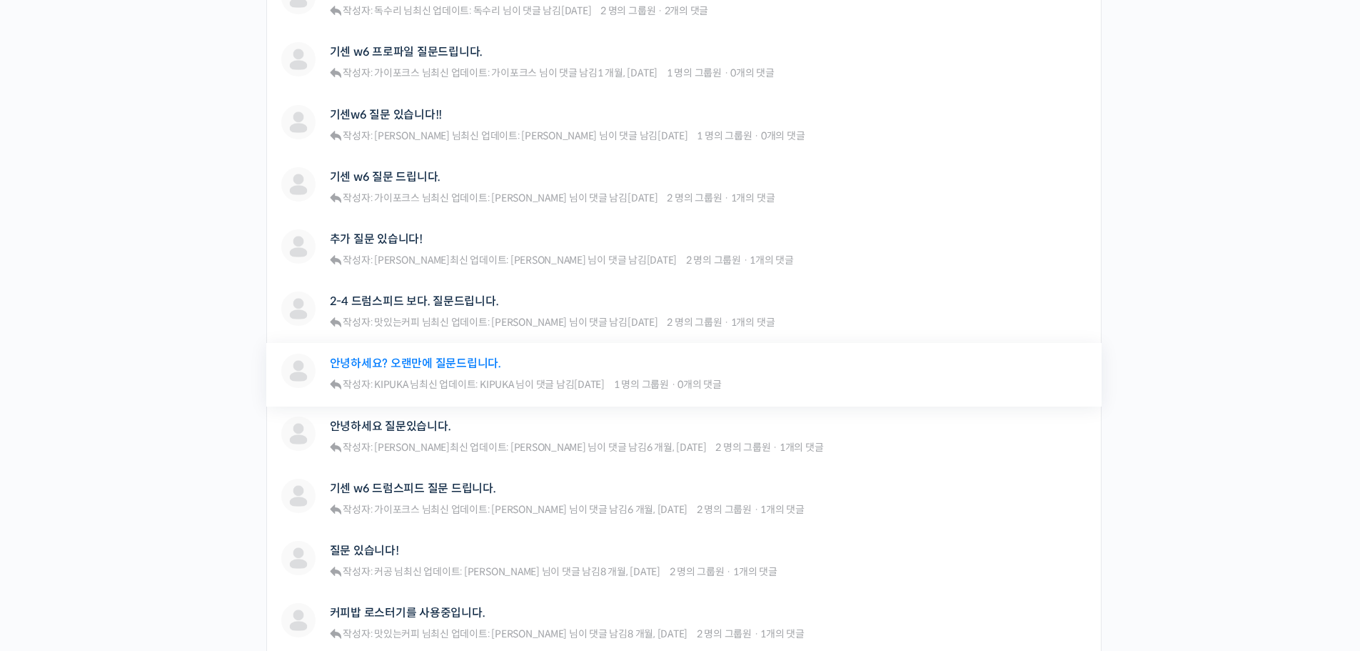
click at [383, 356] on link "안녕하세요? 오랜만에 질문드립니다." at bounding box center [415, 363] width 171 height 14
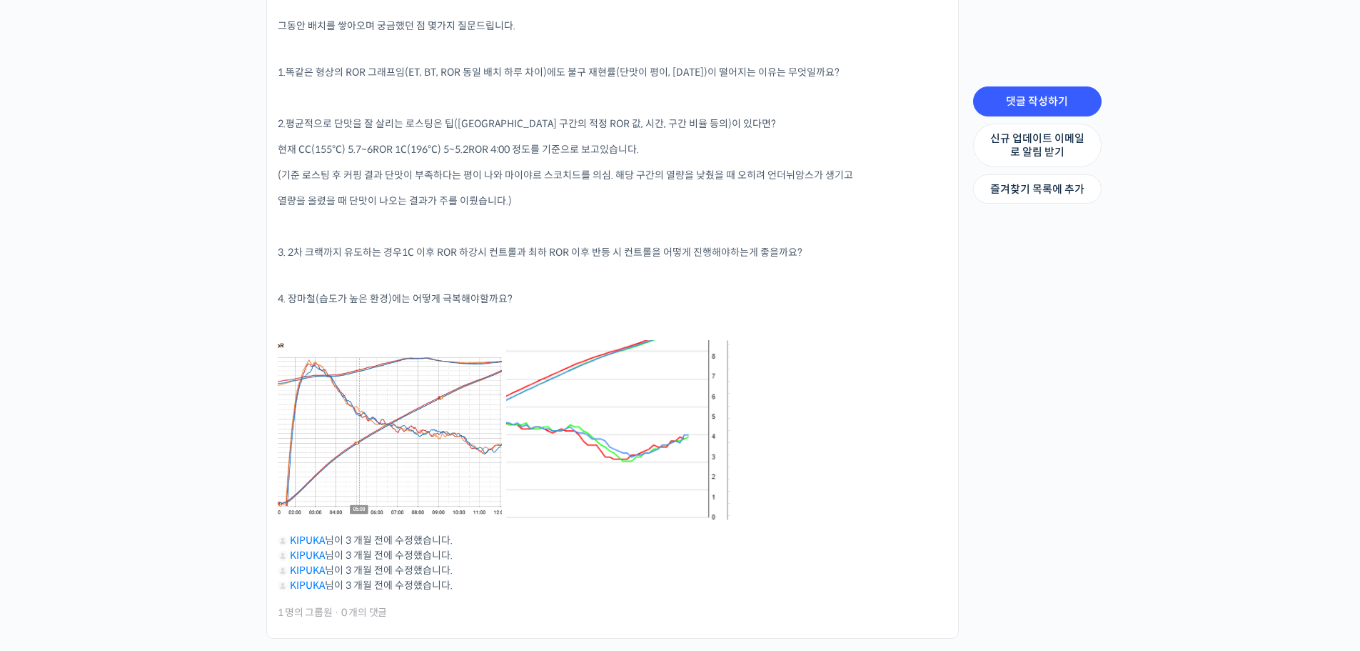
scroll to position [202, 0]
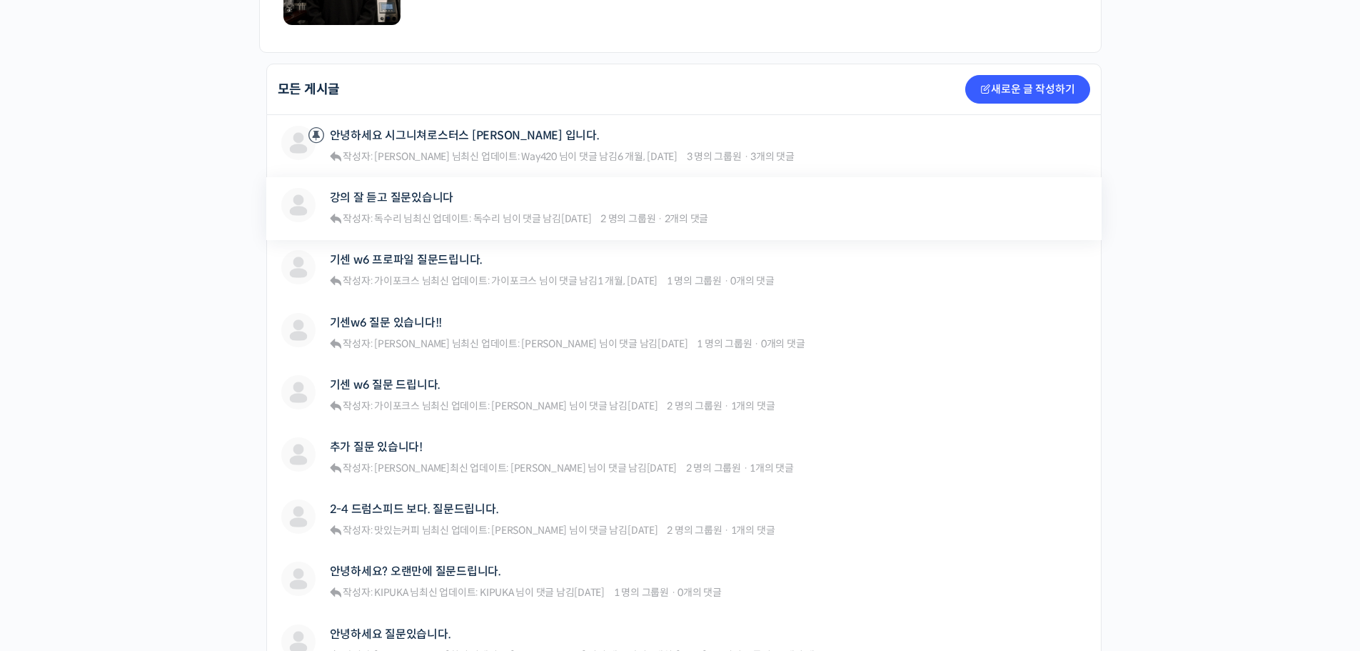
scroll to position [286, 0]
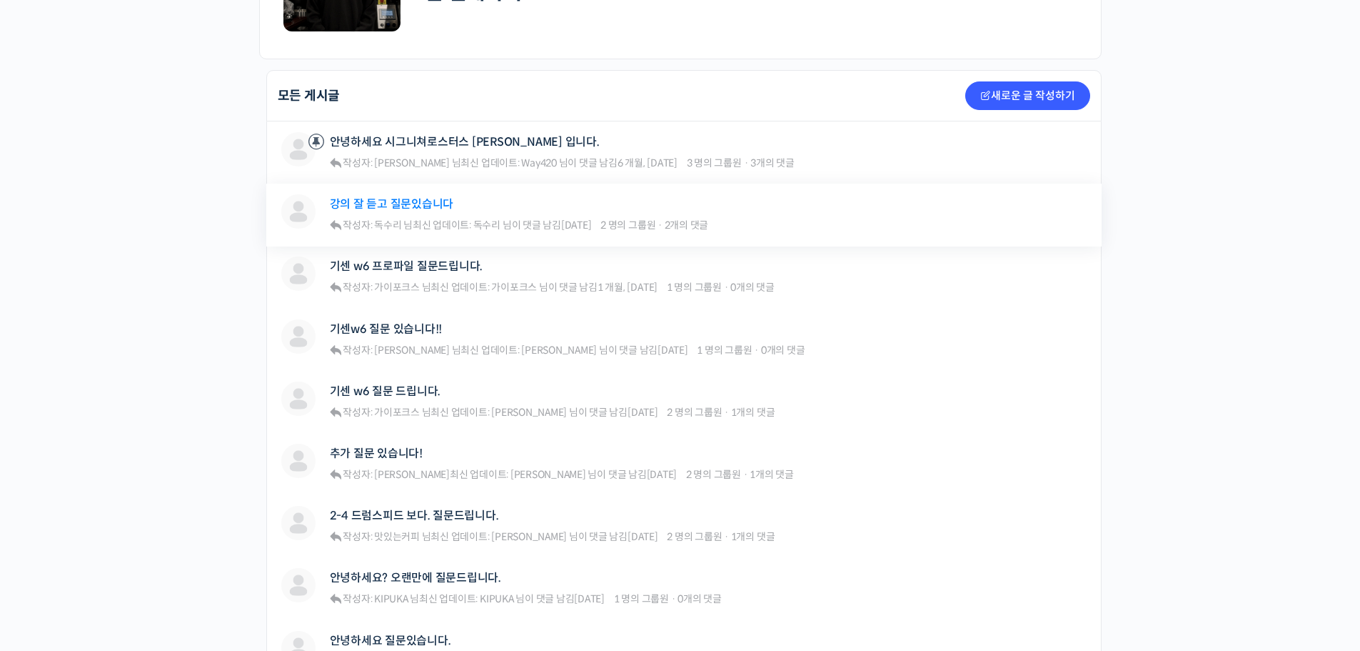
click at [383, 204] on link "강의 잘 듣고 질문있습니다" at bounding box center [392, 204] width 124 height 14
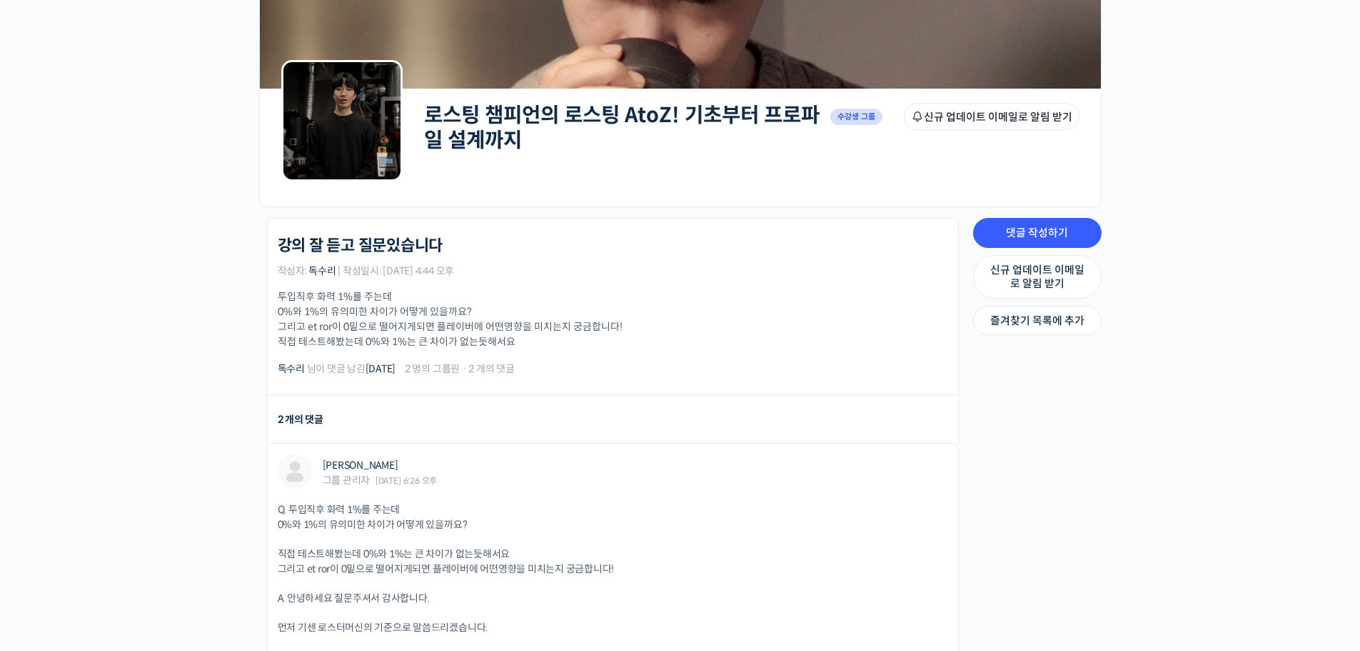
scroll to position [143, 0]
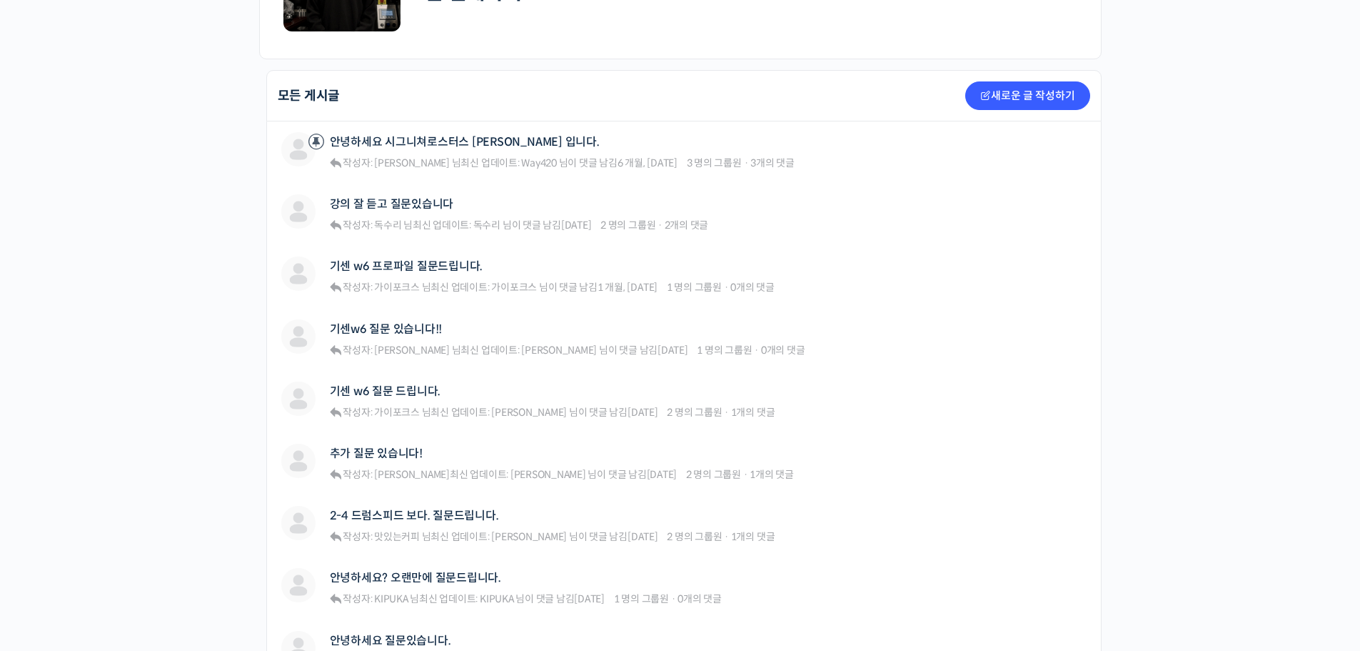
scroll to position [643, 0]
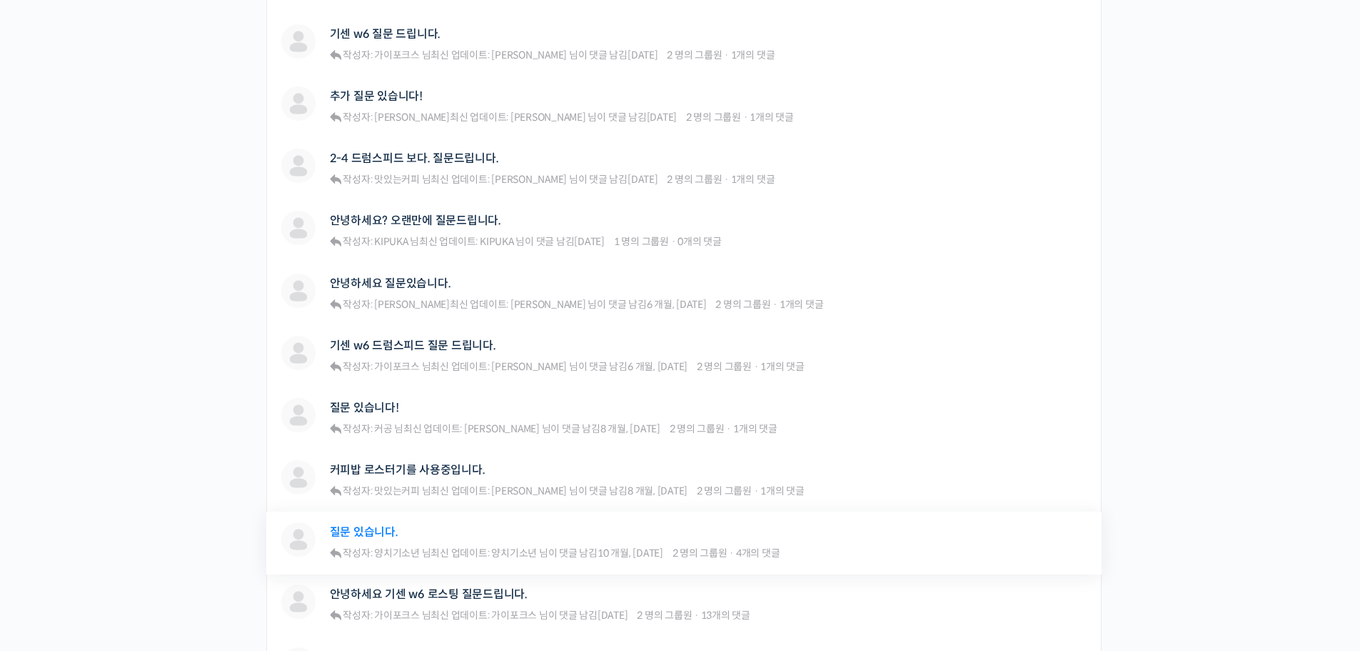
click at [366, 531] on link "질문 있습니다." at bounding box center [364, 532] width 69 height 14
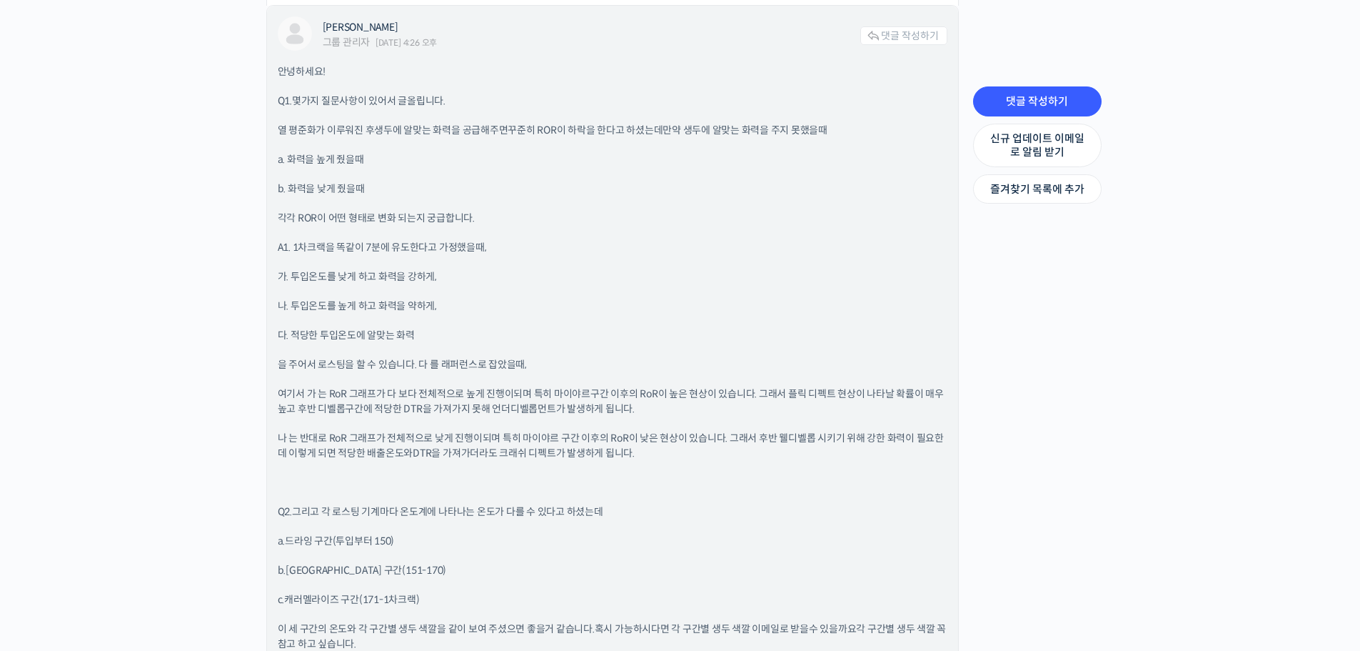
scroll to position [857, 0]
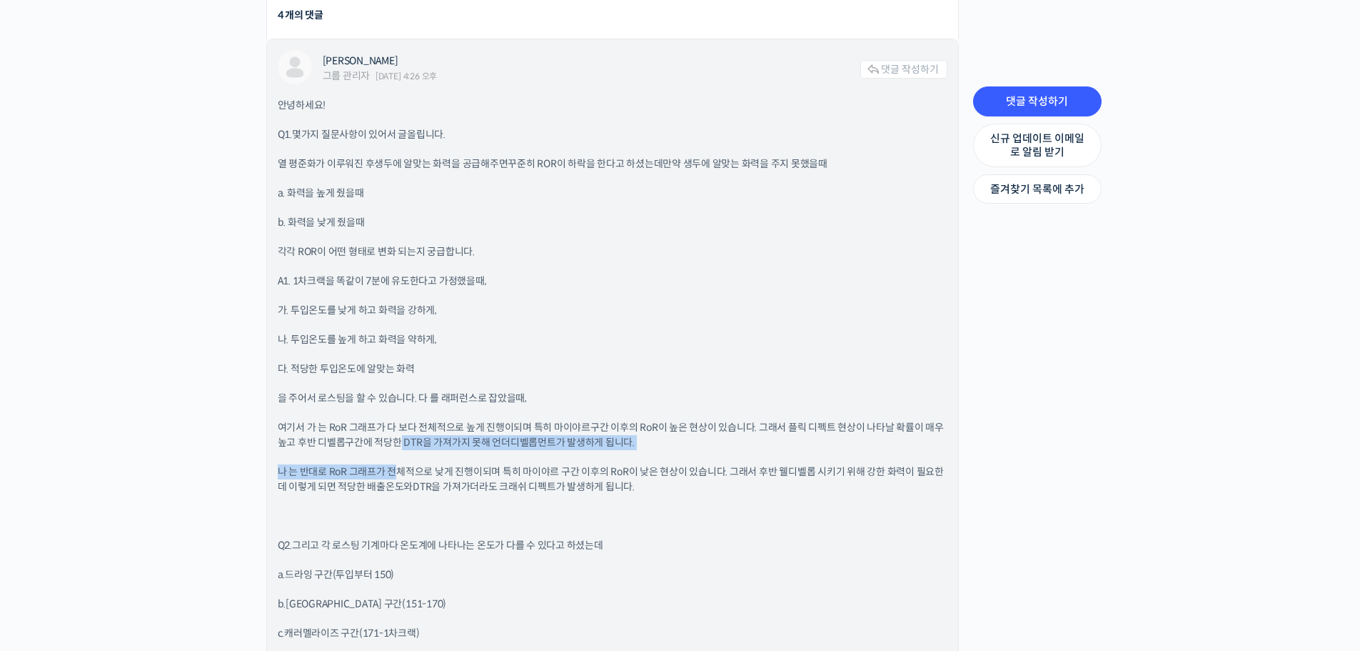
drag, startPoint x: 399, startPoint y: 440, endPoint x: 397, endPoint y: 452, distance: 12.3
click at [397, 452] on div "안녕하세요! Q1.몇가지 질문사항이 있어서 글올립니다. 열 평준화가 이루워진 후 생두에 알맞는 화력을 공급해주면 꾸준히 ROR이 하락을 한다고…" at bounding box center [613, 462] width 670 height 728
drag, startPoint x: 374, startPoint y: 370, endPoint x: 308, endPoint y: 370, distance: 65.7
click at [308, 370] on span "다. 적당한 투입온도에 알맞는 화력" at bounding box center [346, 368] width 137 height 13
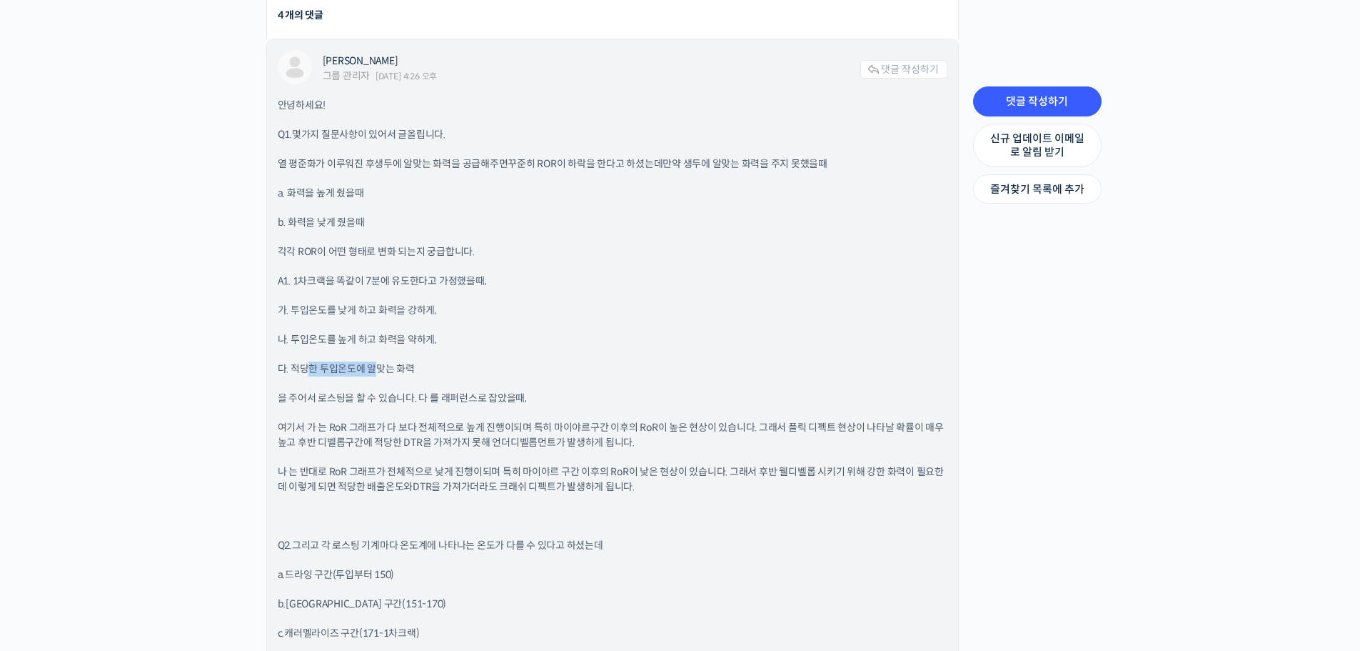
click at [308, 370] on span "다. 적당한 투입온도에 알맞는 화력" at bounding box center [346, 368] width 137 height 13
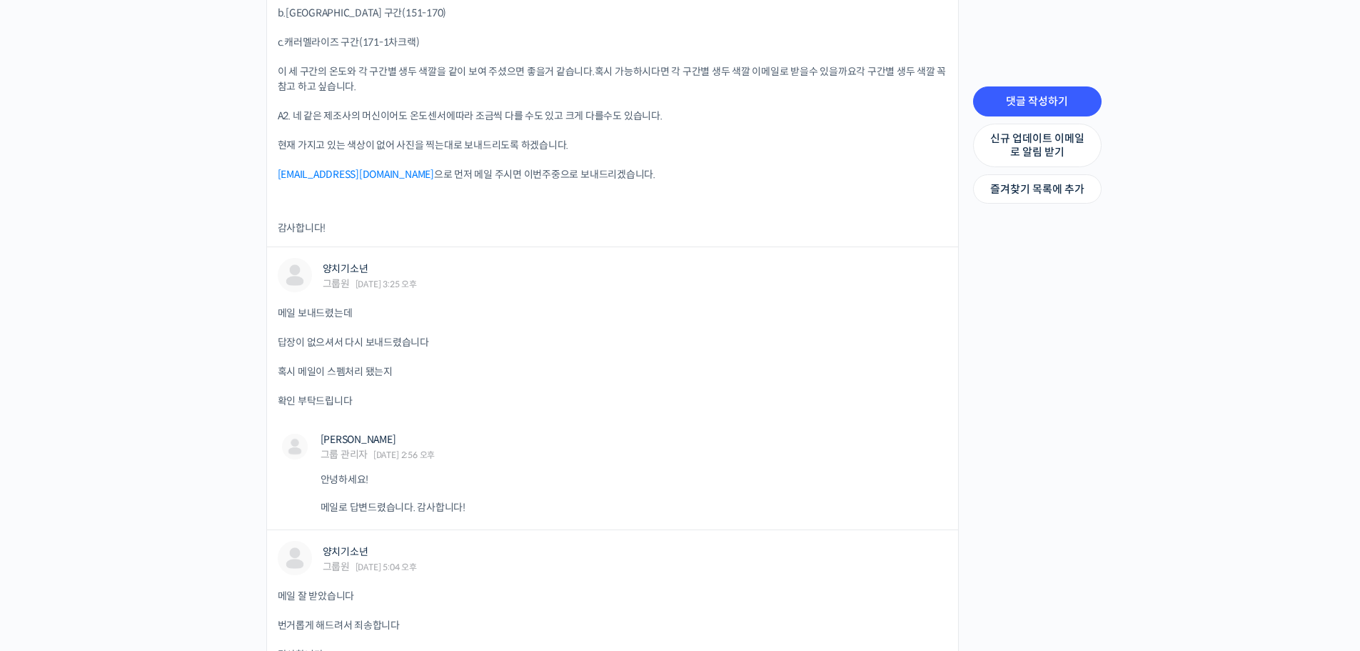
scroll to position [1500, 0]
